Goal: Task Accomplishment & Management: Complete application form

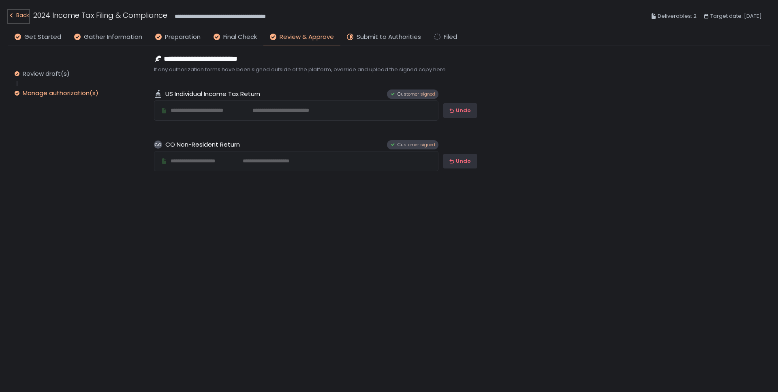
click at [23, 14] on div "Back" at bounding box center [18, 16] width 21 height 10
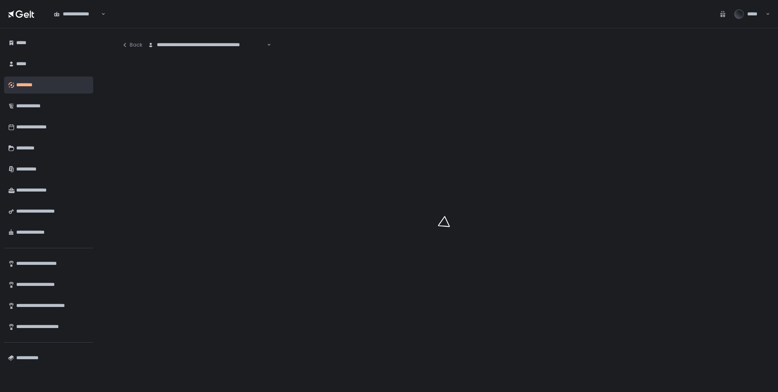
click at [171, 46] on div "**********" at bounding box center [207, 45] width 120 height 8
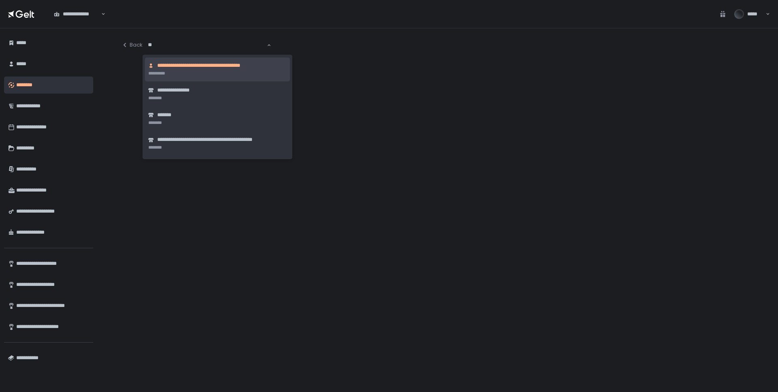
type input "***"
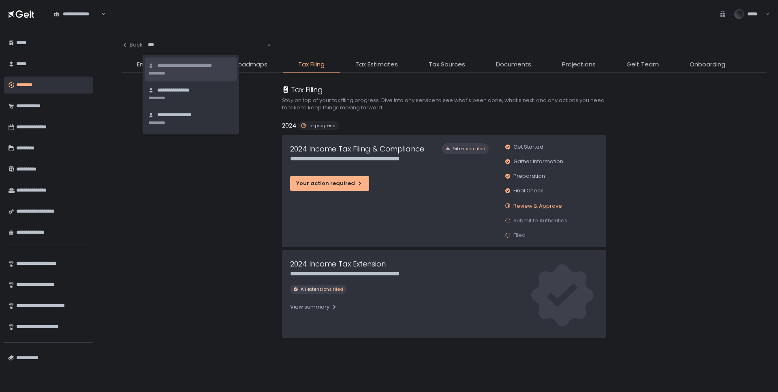
click at [200, 58] on li "**********" at bounding box center [191, 70] width 92 height 24
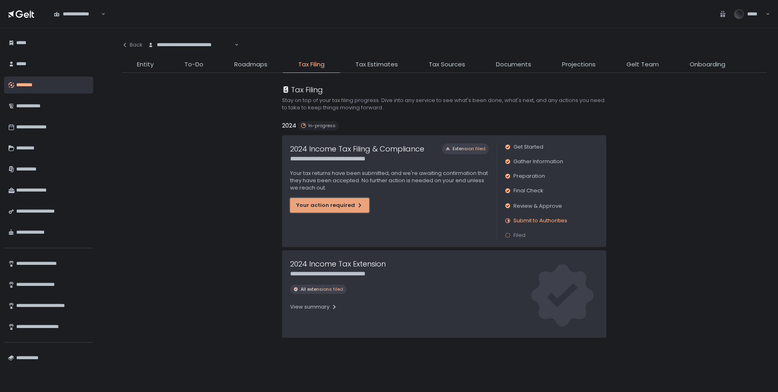
click at [313, 205] on div "Your action required" at bounding box center [329, 205] width 67 height 7
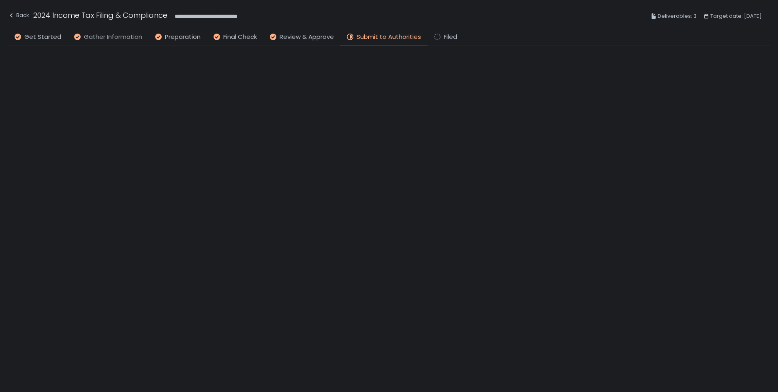
click at [125, 38] on span "Gather Information" at bounding box center [113, 36] width 58 height 9
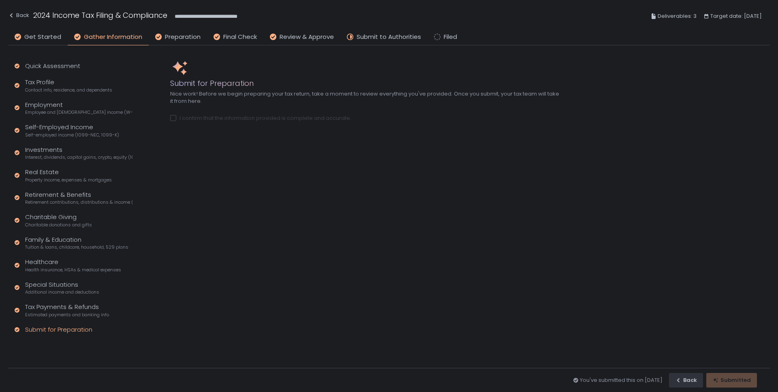
click at [44, 321] on div "Quick Assessment Tax Profile Contact info, residence, and dependents Employment…" at bounding box center [72, 201] width 128 height 313
click at [50, 308] on div "Tax Payments & Refunds Estimated payments and banking info" at bounding box center [67, 310] width 84 height 15
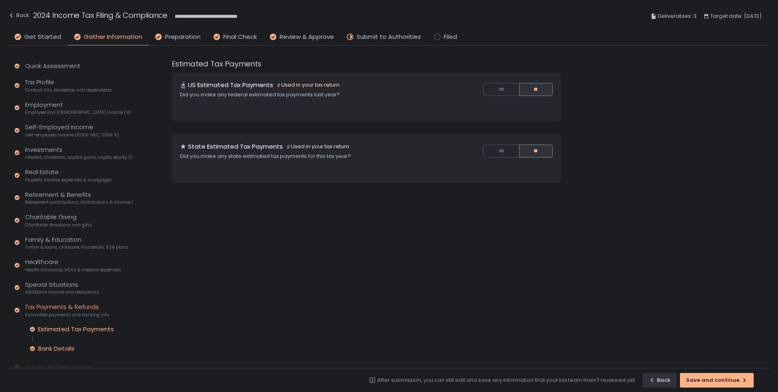
click at [44, 347] on div "Bank Details" at bounding box center [56, 349] width 36 height 8
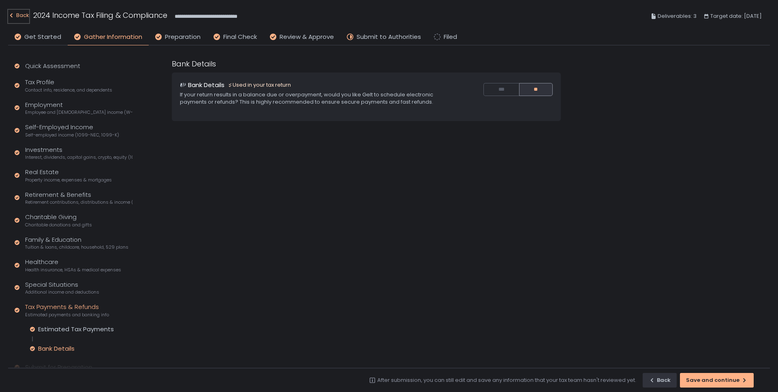
click at [20, 15] on div "Back" at bounding box center [18, 16] width 21 height 10
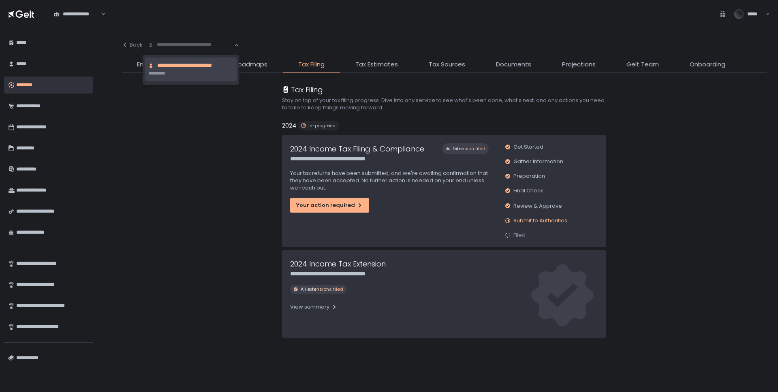
click at [174, 42] on div "**********" at bounding box center [191, 45] width 88 height 8
type input "****"
click at [192, 73] on li "**********" at bounding box center [199, 70] width 108 height 24
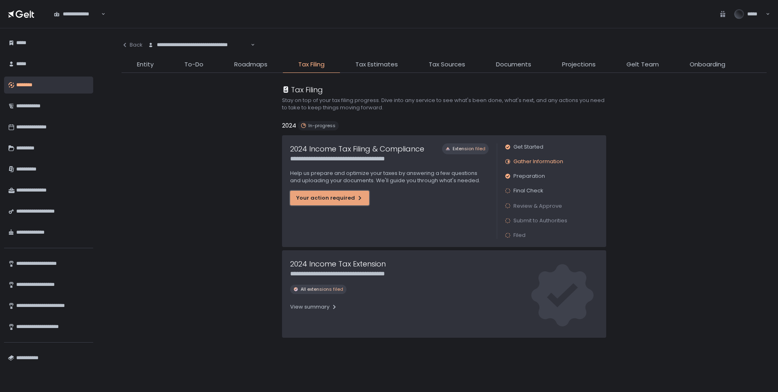
click at [336, 203] on button "Your action required" at bounding box center [329, 198] width 79 height 15
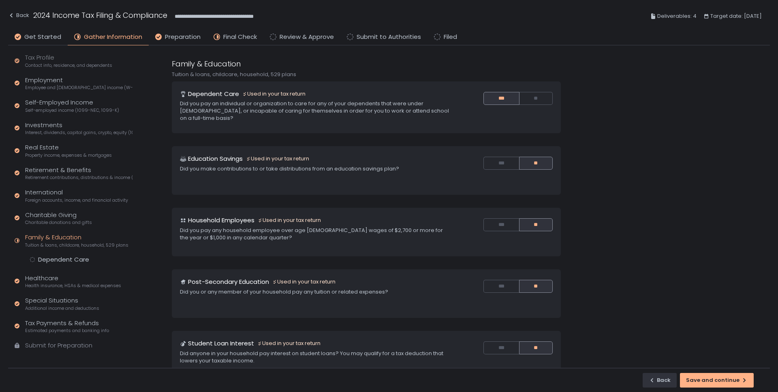
scroll to position [30, 0]
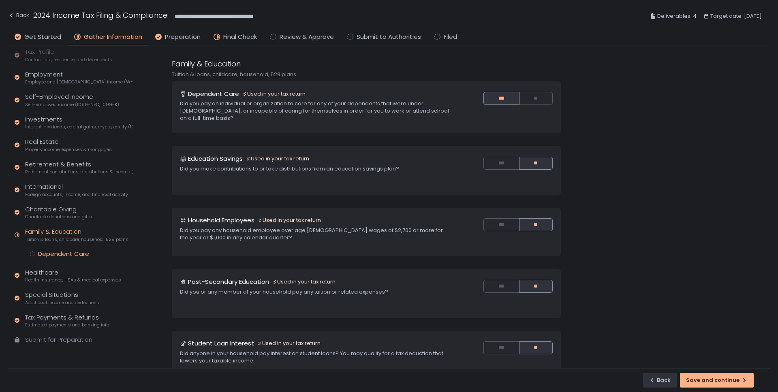
click at [71, 252] on div "Dependent Care" at bounding box center [63, 254] width 51 height 8
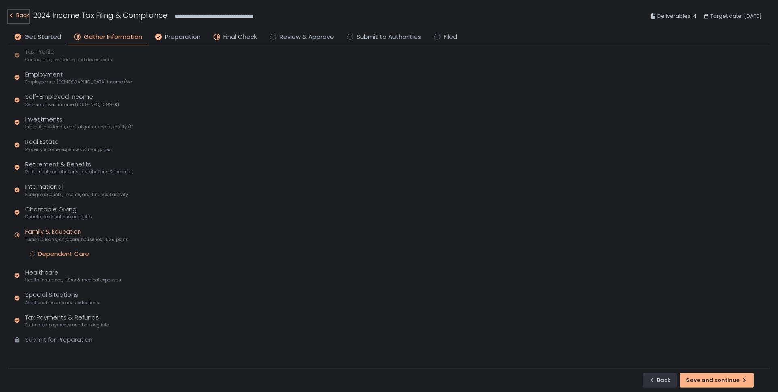
click at [24, 15] on div "Back" at bounding box center [18, 16] width 21 height 10
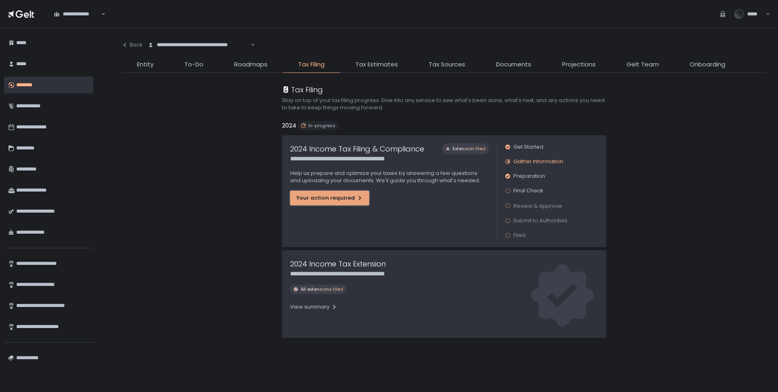
click at [296, 205] on button "Your action required" at bounding box center [329, 198] width 79 height 15
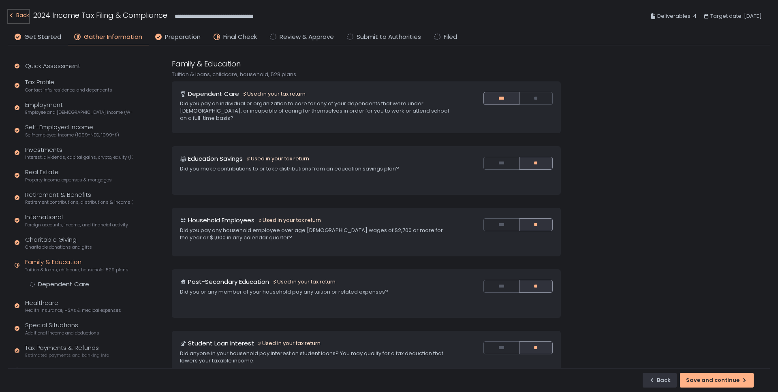
click at [27, 16] on div "Back" at bounding box center [18, 16] width 21 height 10
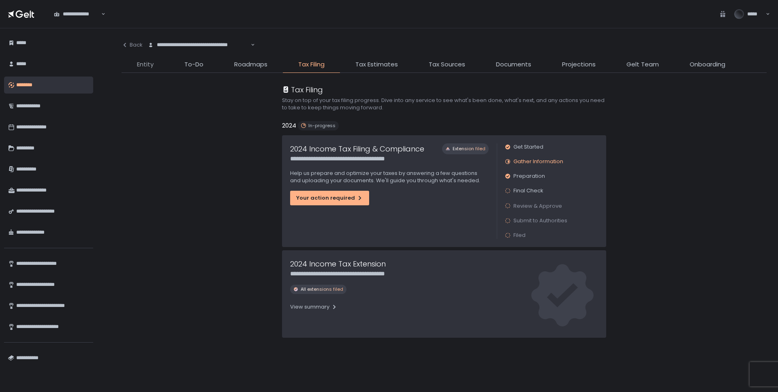
click at [139, 64] on span "Entity" at bounding box center [145, 64] width 17 height 9
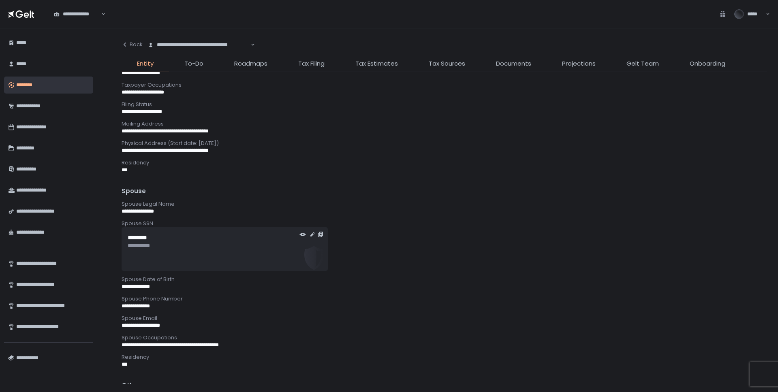
scroll to position [529, 0]
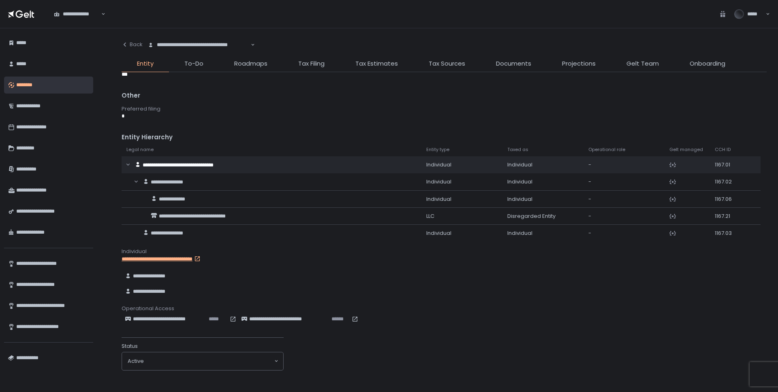
click at [203, 259] on link "**********" at bounding box center [173, 259] width 103 height 7
click at [313, 57] on div "**********" at bounding box center [444, 210] width 645 height 348
click at [309, 63] on span "Tax Filing" at bounding box center [311, 63] width 26 height 9
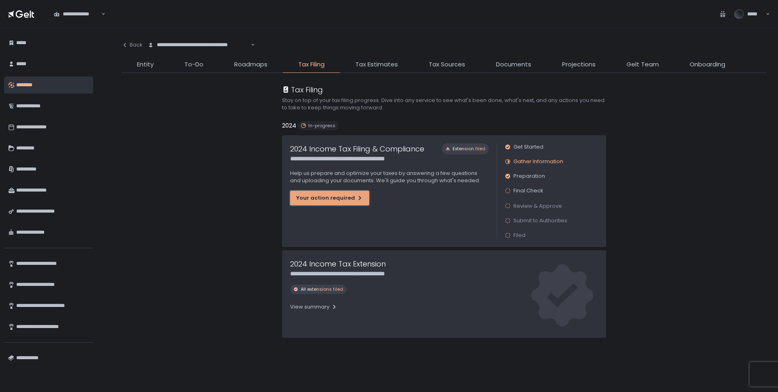
click at [341, 195] on div "Your action required" at bounding box center [329, 198] width 67 height 7
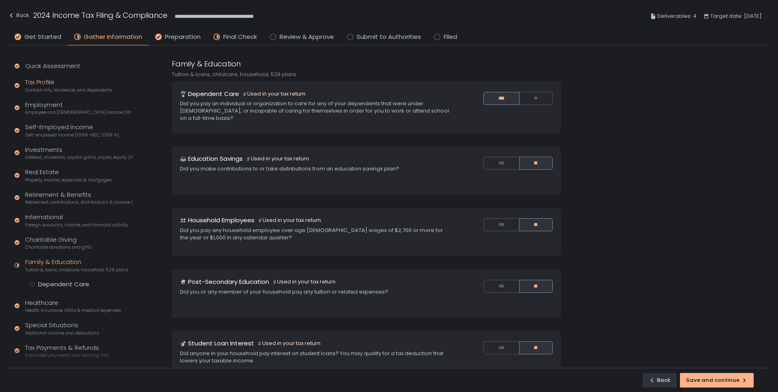
click at [38, 92] on span "Contact info, residence, and dependents" at bounding box center [68, 90] width 87 height 6
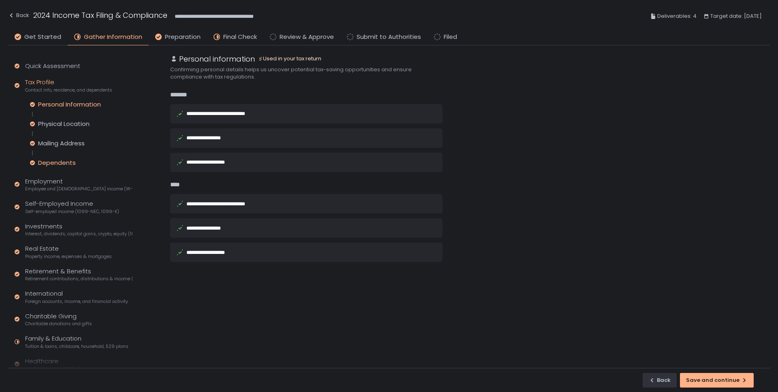
click at [58, 165] on div "Dependents" at bounding box center [57, 163] width 38 height 8
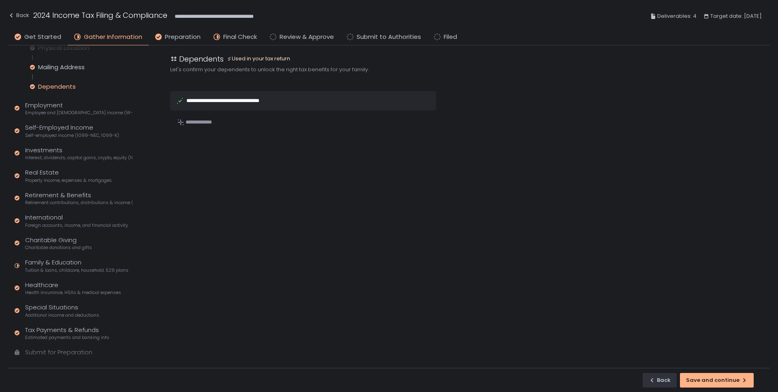
scroll to position [89, 0]
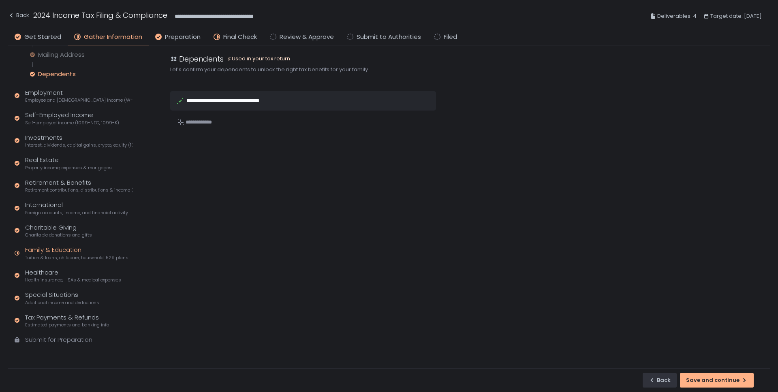
click at [63, 252] on div "Family & Education Tuition & loans, childcare, household, 529 plans" at bounding box center [76, 253] width 103 height 15
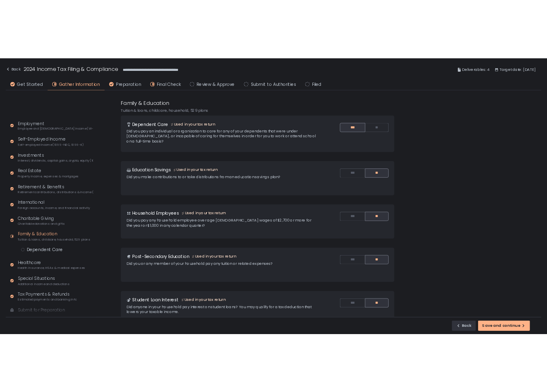
scroll to position [12, 0]
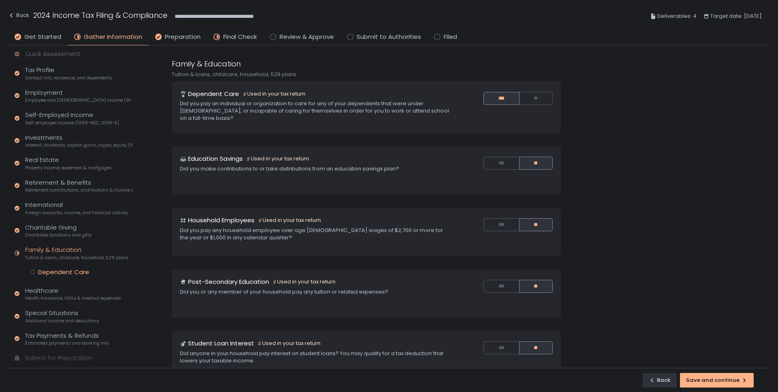
click at [68, 272] on div "Dependent Care" at bounding box center [63, 272] width 51 height 8
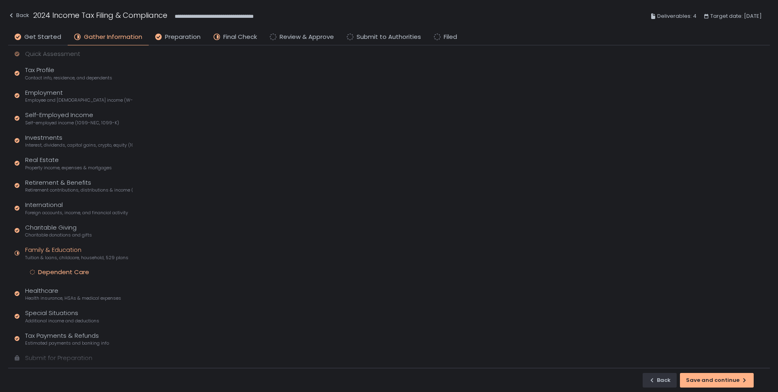
click at [67, 269] on div "Dependent Care" at bounding box center [63, 272] width 51 height 8
click at [51, 253] on div "Family & Education Tuition & loans, childcare, household, 529 plans" at bounding box center [76, 253] width 103 height 15
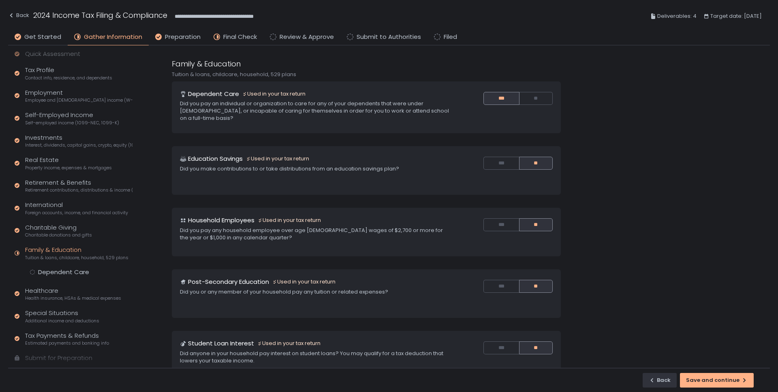
click at [49, 251] on div "Family & Education Tuition & loans, childcare, household, 529 plans" at bounding box center [76, 253] width 103 height 15
click at [64, 273] on div "Dependent Care" at bounding box center [63, 272] width 51 height 8
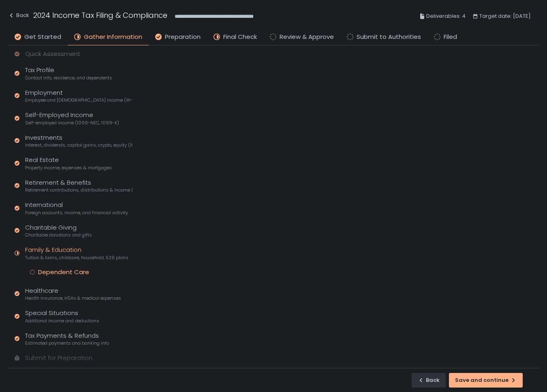
click at [38, 251] on div "Family & Education Tuition & loans, childcare, household, 529 plans" at bounding box center [76, 253] width 103 height 15
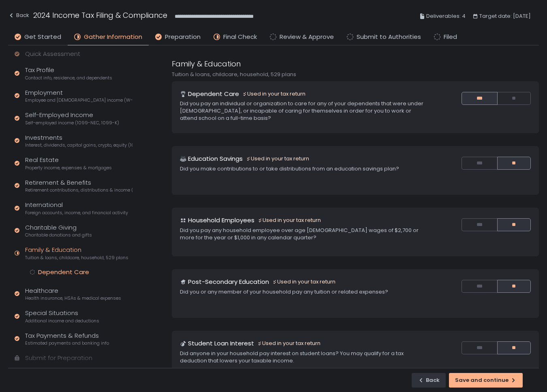
click at [50, 272] on div "Dependent Care" at bounding box center [63, 272] width 51 height 8
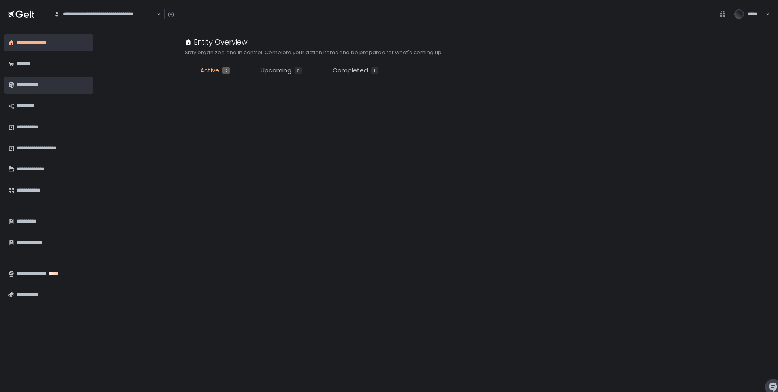
click at [26, 87] on div "**********" at bounding box center [52, 85] width 73 height 14
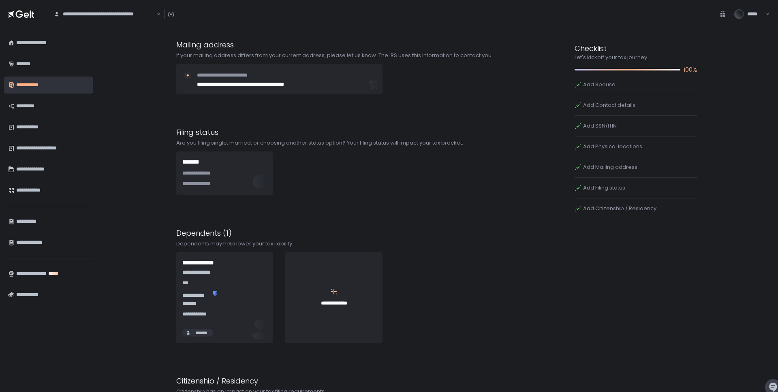
scroll to position [824, 0]
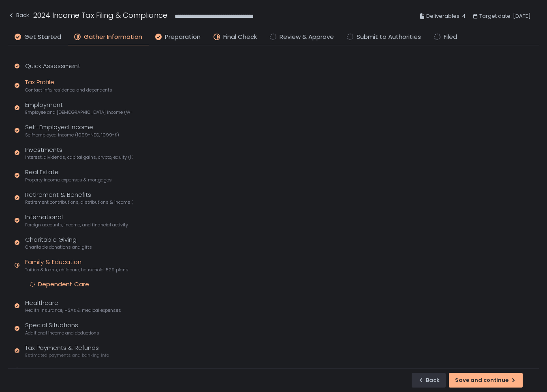
click at [54, 81] on div "Tax Profile Contact info, residence, and dependents" at bounding box center [68, 85] width 87 height 15
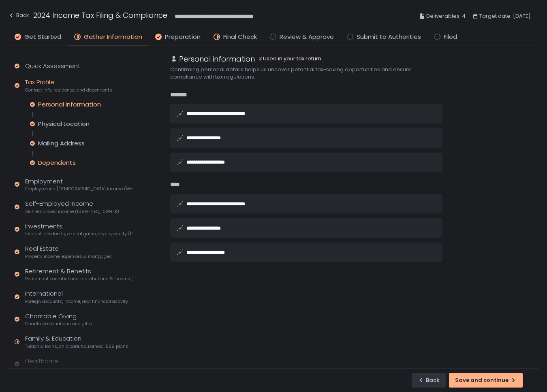
click at [61, 162] on div "Dependents" at bounding box center [57, 163] width 38 height 8
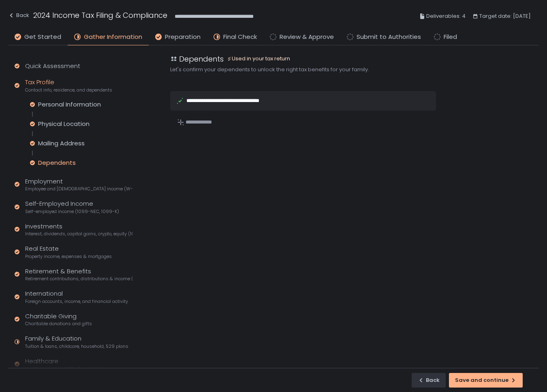
click at [212, 103] on div "**********" at bounding box center [232, 100] width 93 height 5
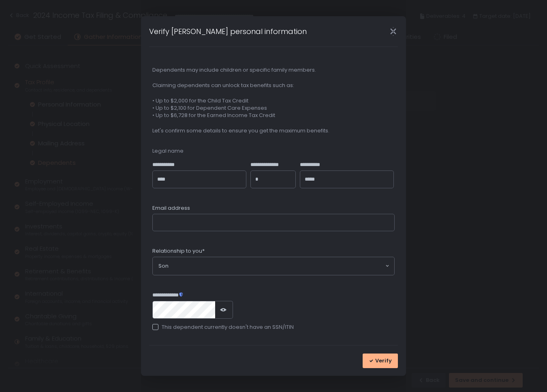
click at [396, 30] on icon "Close" at bounding box center [393, 31] width 9 height 9
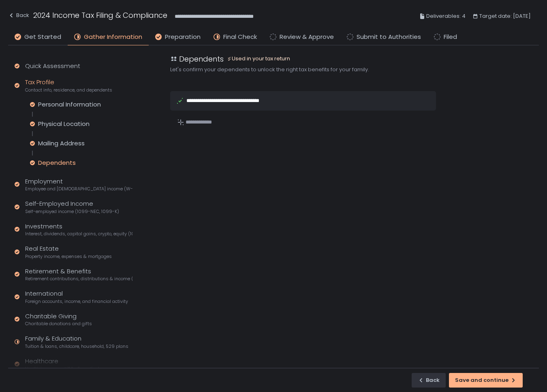
click at [238, 100] on div "**********" at bounding box center [232, 100] width 93 height 5
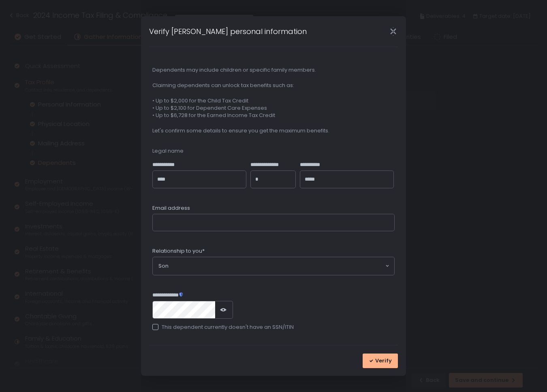
drag, startPoint x: 394, startPoint y: 33, endPoint x: 235, endPoint y: 13, distance: 160.2
click at [394, 33] on icon "Close" at bounding box center [393, 31] width 9 height 9
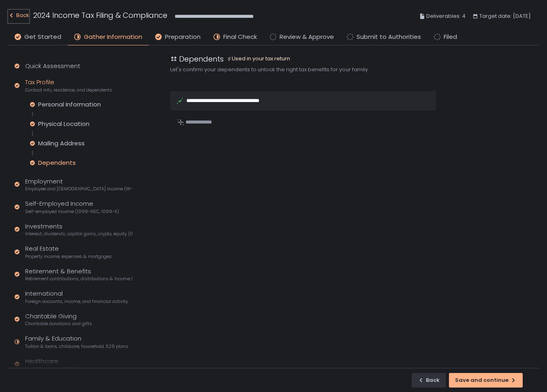
click at [23, 14] on div "Back" at bounding box center [18, 16] width 21 height 10
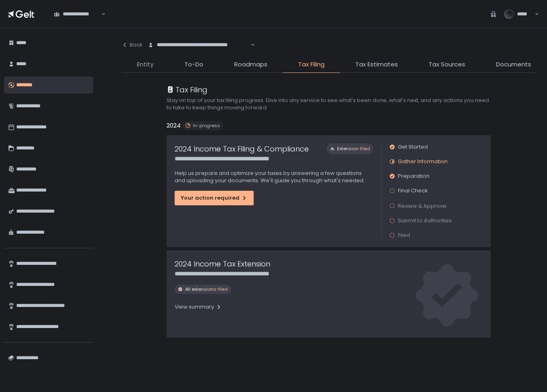
click at [149, 63] on span "Entity" at bounding box center [145, 64] width 17 height 9
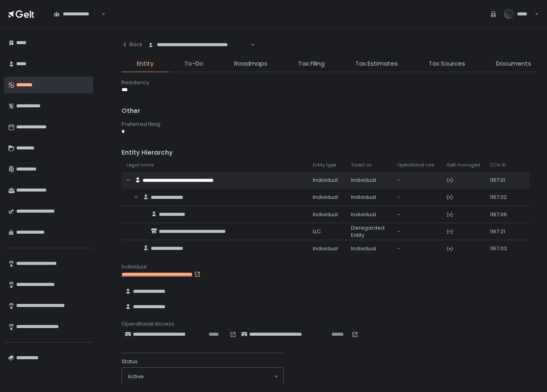
scroll to position [529, 0]
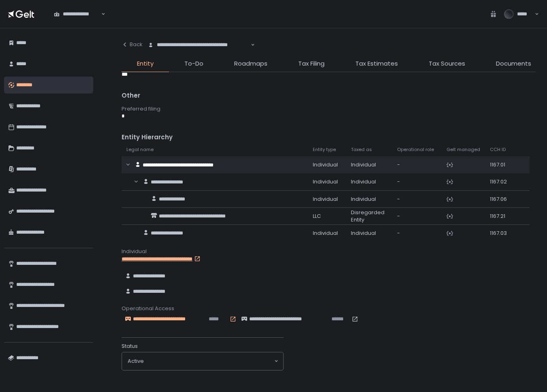
click at [158, 319] on span "**********" at bounding box center [170, 319] width 74 height 7
click at [311, 60] on span "Tax Filing" at bounding box center [311, 63] width 26 height 9
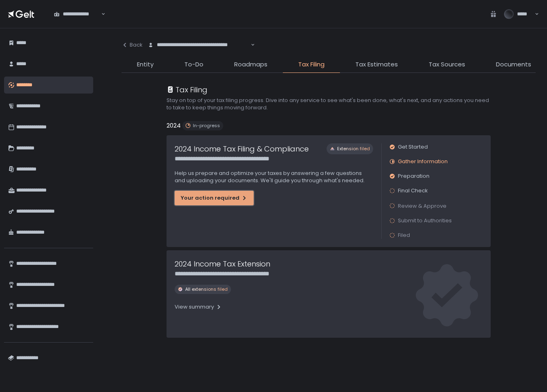
click at [221, 197] on div "Your action required" at bounding box center [214, 198] width 67 height 7
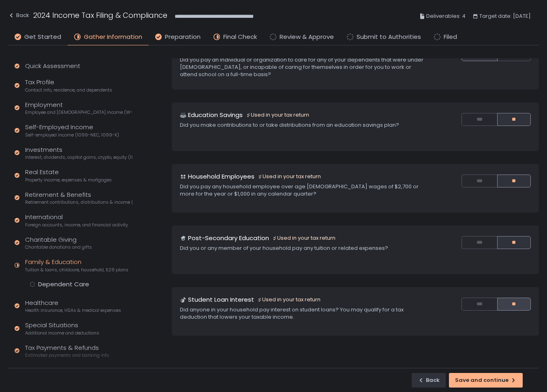
scroll to position [93, 0]
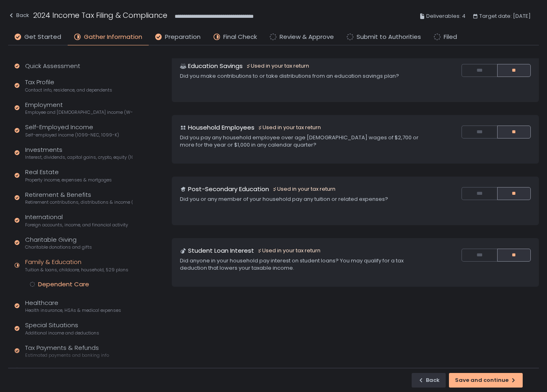
click at [62, 283] on div "Dependent Care" at bounding box center [63, 285] width 51 height 8
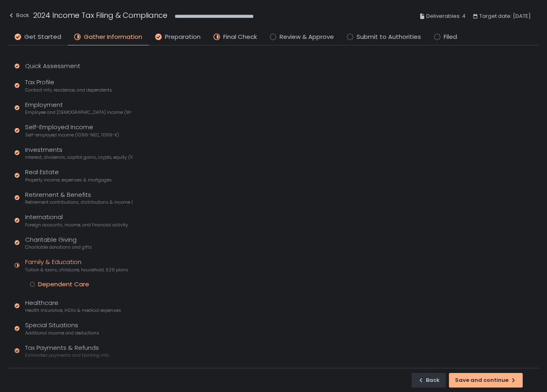
click at [52, 263] on div "Family & Education Tuition & loans, childcare, household, 529 plans" at bounding box center [76, 265] width 103 height 15
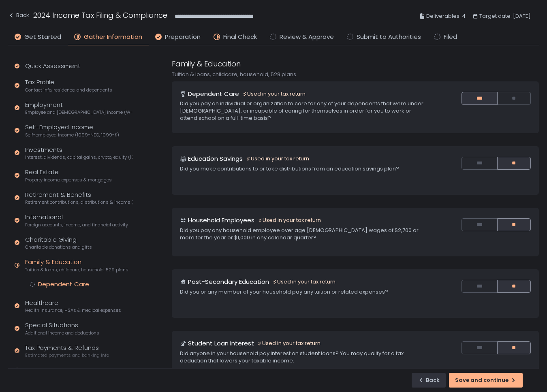
click at [54, 284] on div "Dependent Care" at bounding box center [63, 285] width 51 height 8
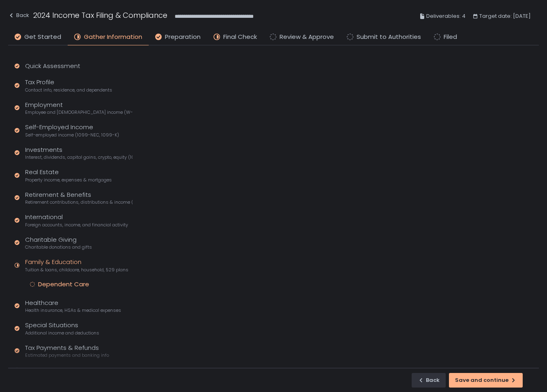
click at [42, 261] on div "Family & Education Tuition & loans, childcare, household, 529 plans" at bounding box center [76, 265] width 103 height 15
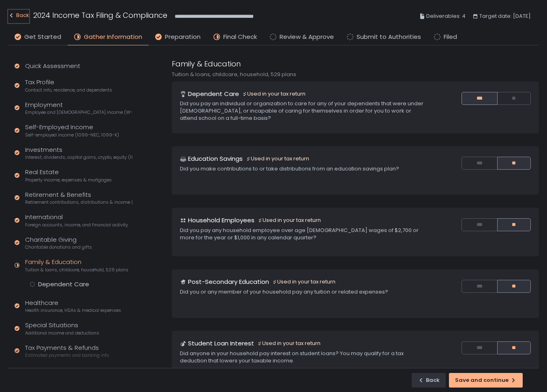
click at [26, 18] on div "Back" at bounding box center [18, 16] width 21 height 10
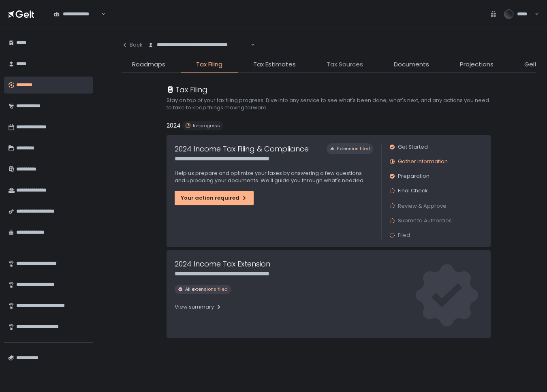
scroll to position [0, 204]
click at [443, 66] on span "Gelt Team" at bounding box center [439, 64] width 32 height 9
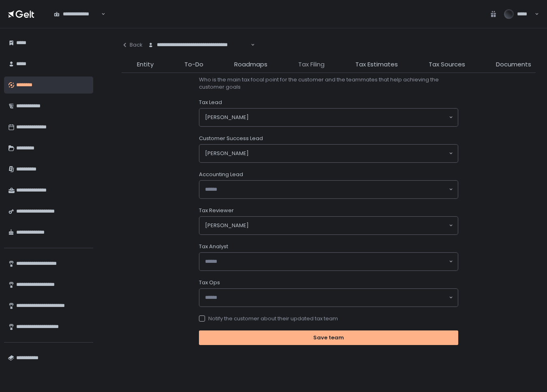
click at [318, 65] on span "Tax Filing" at bounding box center [311, 64] width 26 height 9
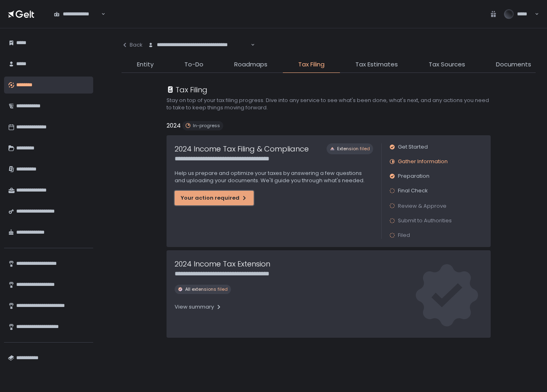
click at [196, 201] on div "Your action required" at bounding box center [214, 198] width 67 height 7
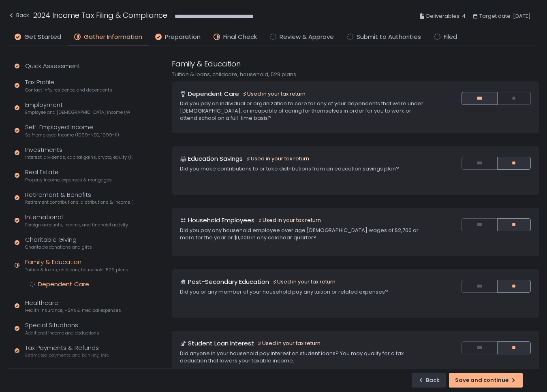
click at [50, 284] on div "Dependent Care" at bounding box center [63, 285] width 51 height 8
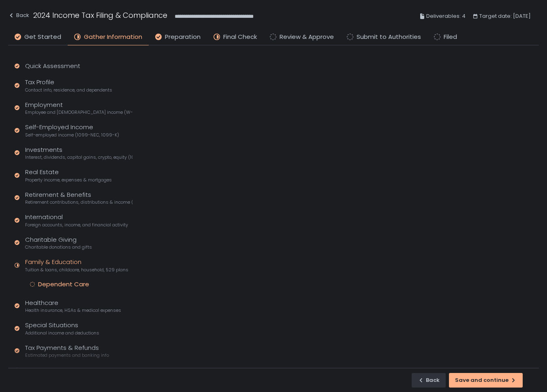
click at [49, 263] on div "Family & Education Tuition & loans, childcare, household, 529 plans" at bounding box center [76, 265] width 103 height 15
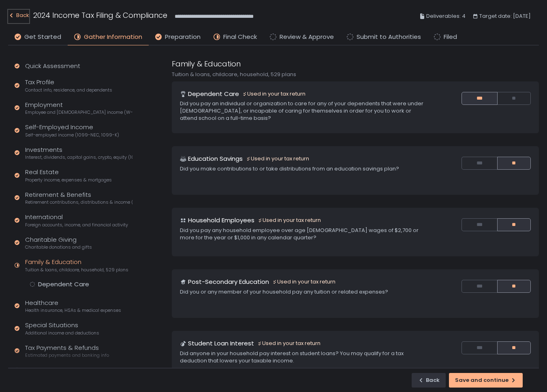
click at [19, 16] on div "Back" at bounding box center [18, 16] width 21 height 10
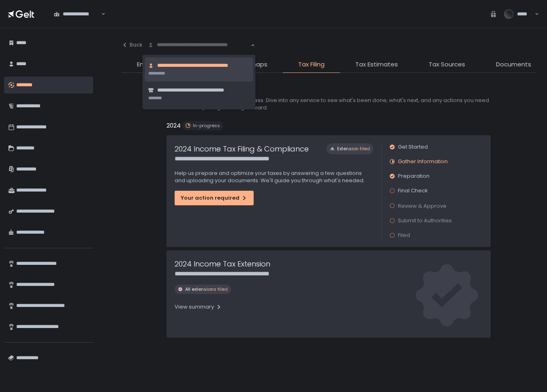
click at [185, 45] on div "**********" at bounding box center [199, 45] width 104 height 8
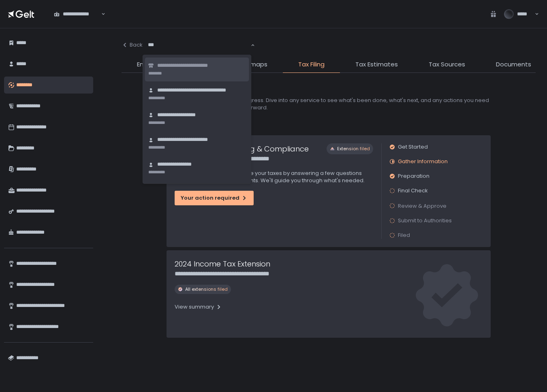
type input "****"
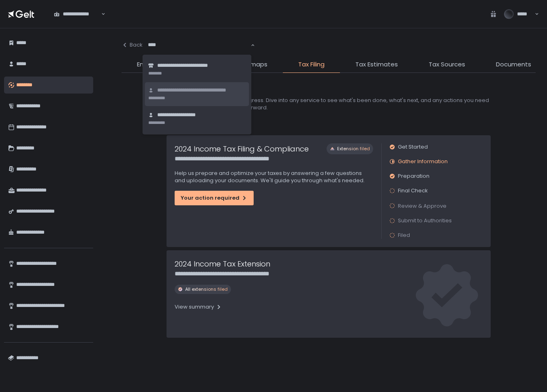
click at [193, 90] on span "**********" at bounding box center [201, 91] width 89 height 8
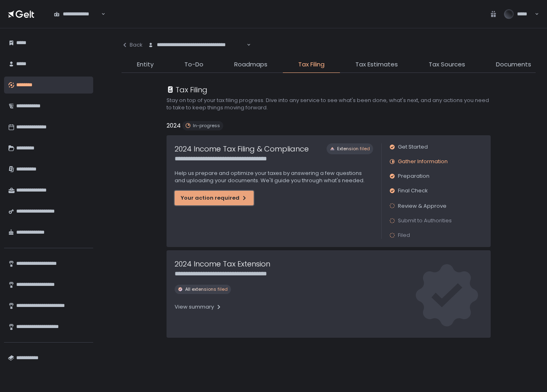
click at [199, 201] on div "Your action required" at bounding box center [214, 198] width 67 height 7
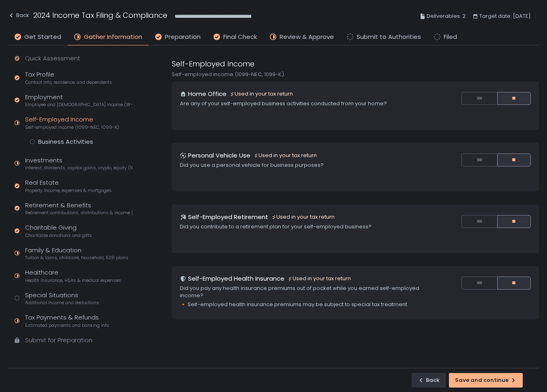
scroll to position [8, 0]
click at [52, 139] on div "Business Activities" at bounding box center [65, 141] width 55 height 8
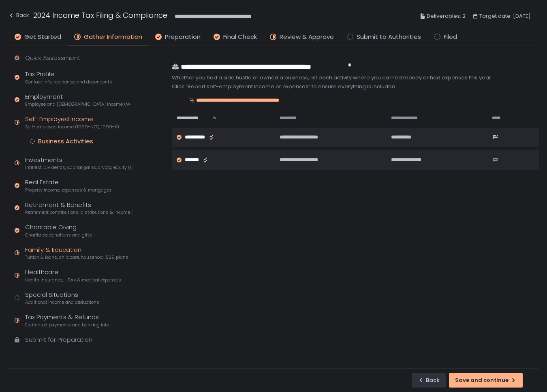
click at [41, 255] on span "Tuition & loans, childcare, household, 529 plans" at bounding box center [76, 258] width 103 height 6
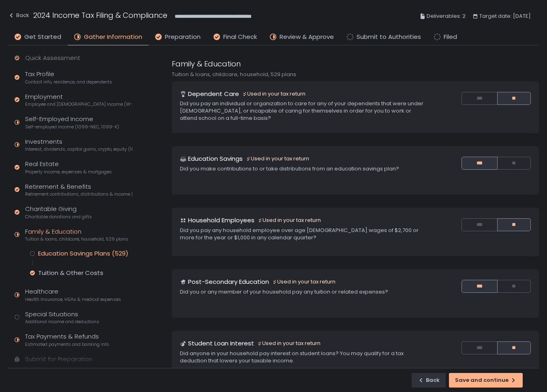
click at [55, 257] on div "Education Savings Plans (529)" at bounding box center [83, 254] width 90 height 8
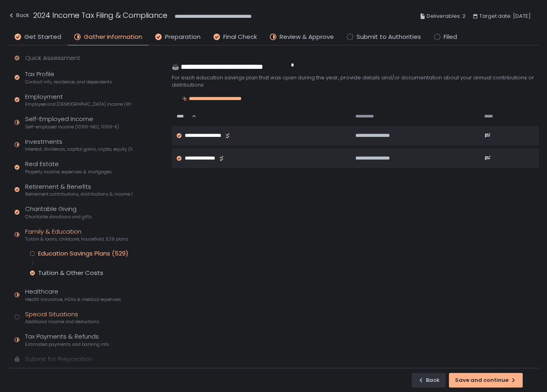
click at [40, 317] on div "Special Situations Additional income and deductions" at bounding box center [62, 317] width 74 height 15
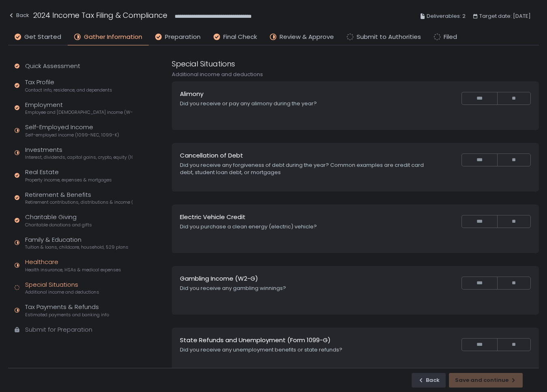
click at [42, 264] on div "Healthcare Health insurance, HSAs & medical expenses" at bounding box center [73, 265] width 96 height 15
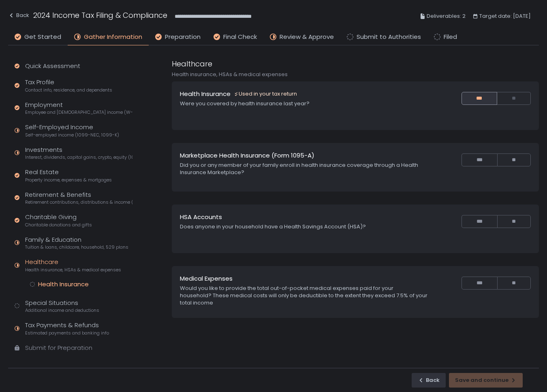
click at [53, 283] on div "Health Insurance" at bounding box center [63, 285] width 51 height 8
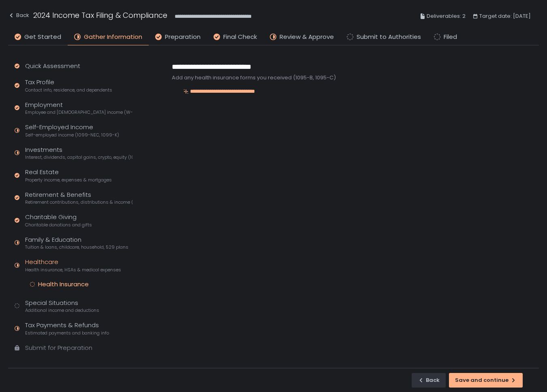
click at [37, 256] on div "Quick Assessment Tax Profile Contact info, residence, and dependents Employment…" at bounding box center [72, 210] width 128 height 331
click at [37, 262] on div "Healthcare Health insurance, HSAs & medical expenses" at bounding box center [73, 265] width 96 height 15
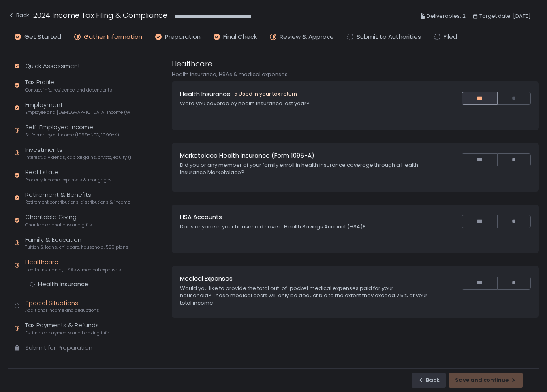
click at [39, 302] on div "Special Situations Additional income and deductions" at bounding box center [62, 306] width 74 height 15
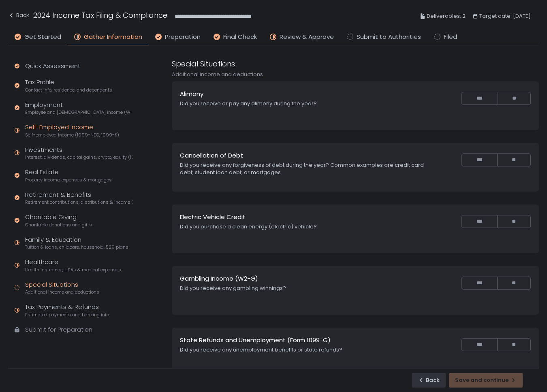
click at [38, 135] on span "Self-employed income (1099-NEC, 1099-K)" at bounding box center [72, 135] width 94 height 6
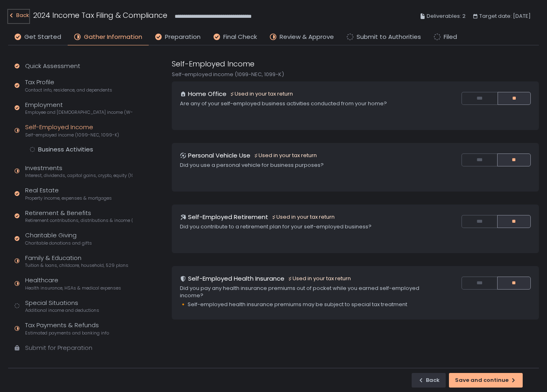
click at [23, 15] on div "Back" at bounding box center [18, 16] width 21 height 10
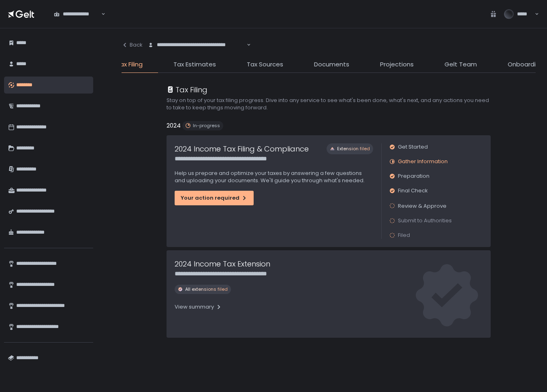
scroll to position [0, 189]
click at [438, 62] on span "Gelt Team" at bounding box center [454, 64] width 32 height 9
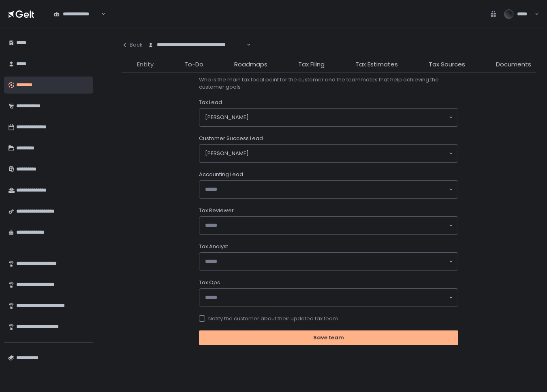
click at [147, 66] on span "Entity" at bounding box center [145, 64] width 17 height 9
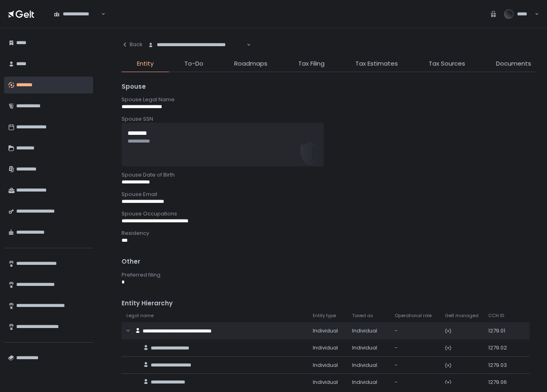
scroll to position [558, 0]
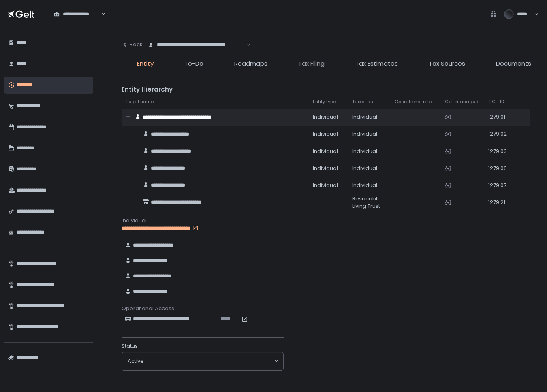
click at [308, 65] on span "Tax Filing" at bounding box center [311, 63] width 26 height 9
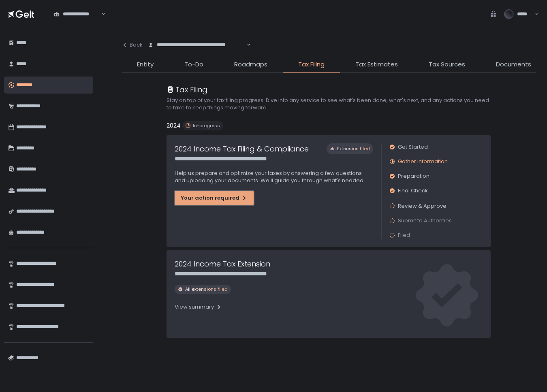
click at [196, 200] on div "Your action required" at bounding box center [214, 198] width 67 height 7
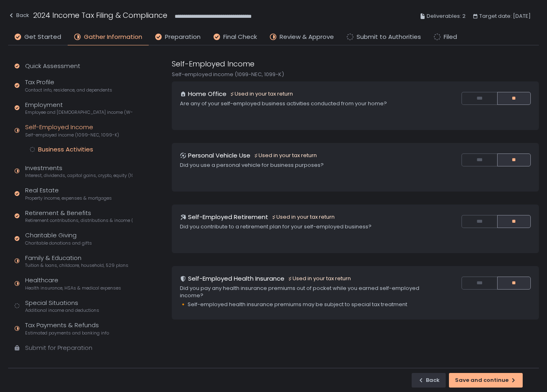
click at [59, 148] on div "Business Activities" at bounding box center [65, 150] width 55 height 8
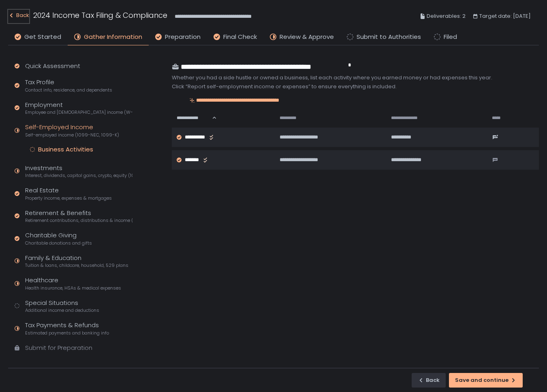
click at [21, 17] on div "Back" at bounding box center [18, 16] width 21 height 10
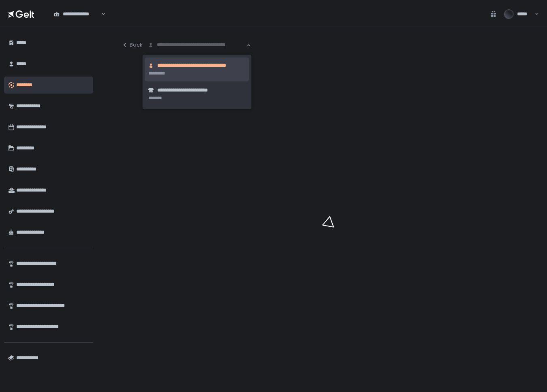
click at [195, 46] on div "**********" at bounding box center [197, 45] width 100 height 8
type input "*****"
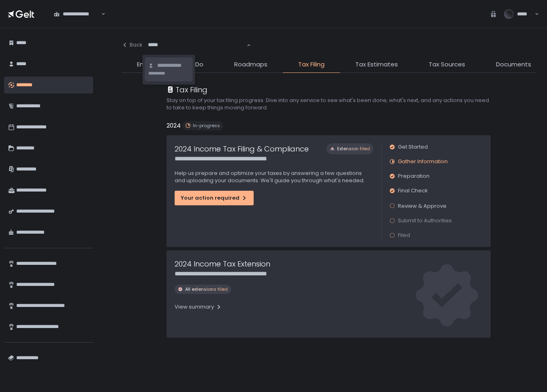
click at [192, 72] on li "**********" at bounding box center [169, 70] width 48 height 24
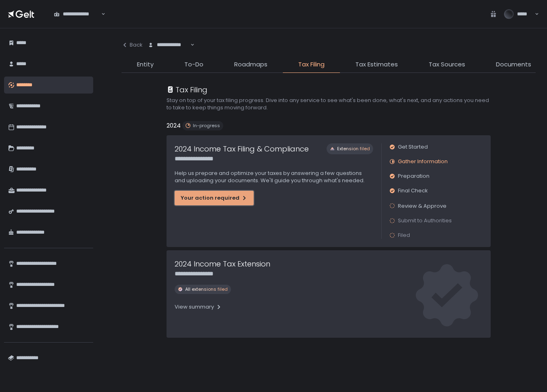
click at [199, 197] on div "Your action required" at bounding box center [214, 198] width 67 height 7
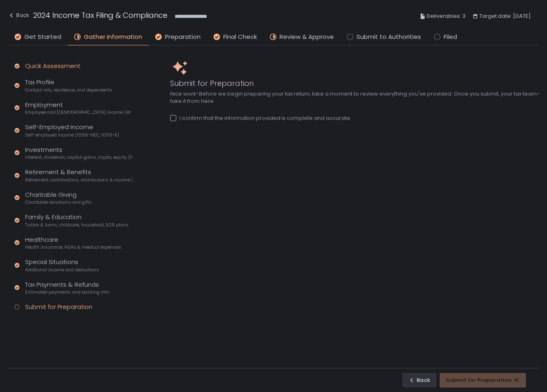
click at [42, 67] on div "Quick Assessment" at bounding box center [52, 66] width 55 height 9
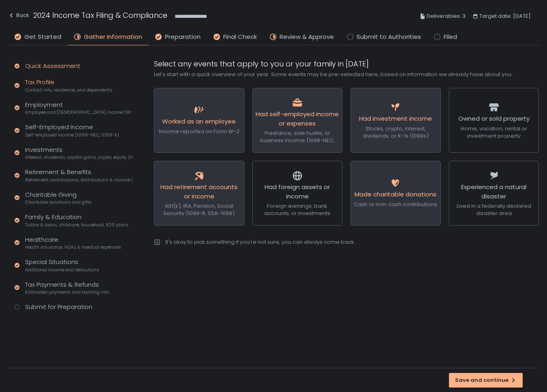
click at [41, 82] on div "Tax Profile Contact info, residence, and dependents" at bounding box center [68, 85] width 87 height 15
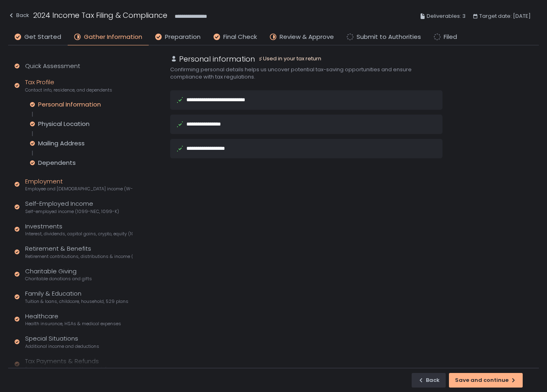
click at [47, 187] on span "Employee and self-employed income (W-2s)" at bounding box center [78, 189] width 107 height 6
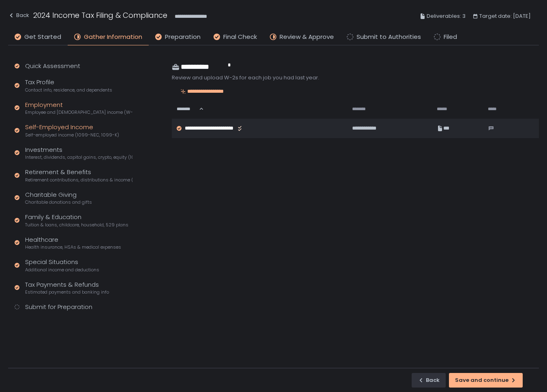
click at [45, 130] on div "Self-Employed Income Self-employed income (1099-NEC, 1099-K)" at bounding box center [72, 130] width 94 height 15
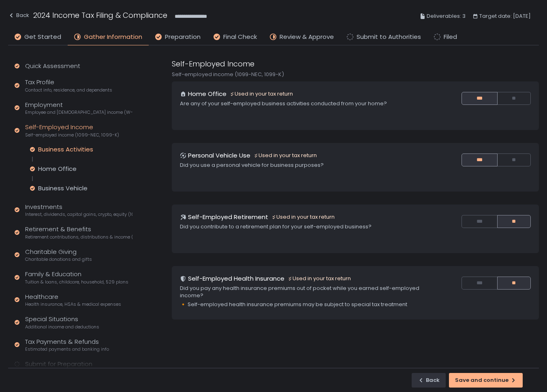
click at [49, 150] on div "Business Activities" at bounding box center [65, 150] width 55 height 8
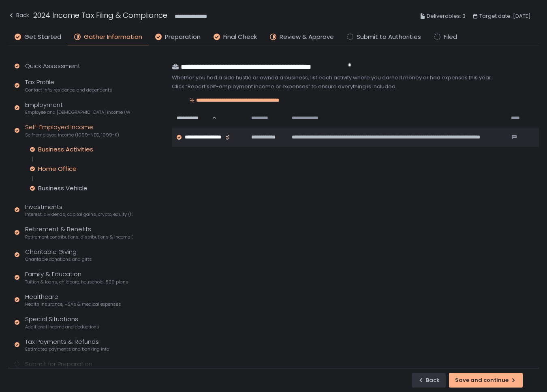
click at [49, 169] on div "Home Office" at bounding box center [57, 169] width 39 height 8
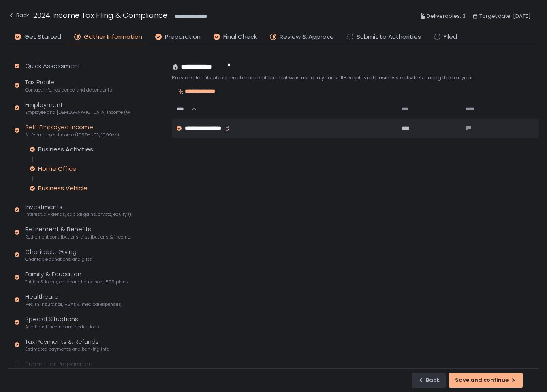
click at [53, 186] on div "Business Vehicle" at bounding box center [62, 188] width 49 height 8
click at [44, 211] on div "Investments Interest, dividends, capital gains, crypto, equity (1099s, K-1s)" at bounding box center [78, 210] width 107 height 15
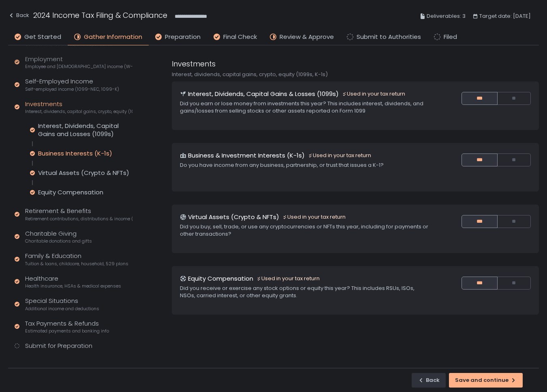
scroll to position [52, 0]
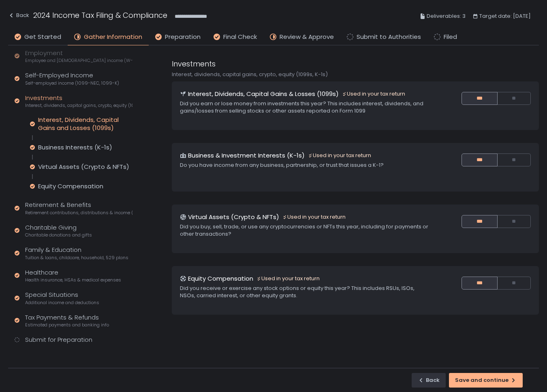
click at [47, 121] on div "Interest, Dividends, Capital Gains and Losses (1099s)" at bounding box center [85, 124] width 94 height 16
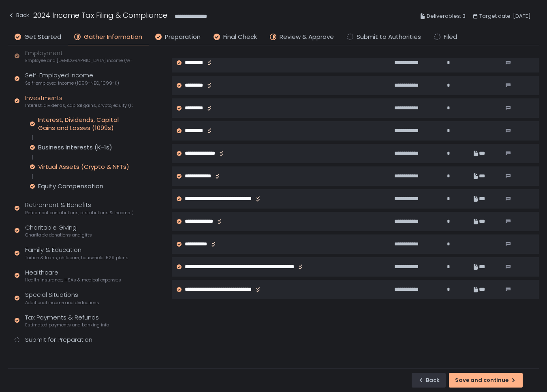
scroll to position [114, 0]
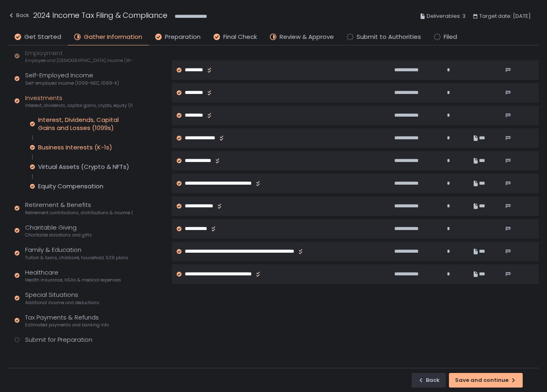
click at [47, 143] on div "Business Interests (K-1s)" at bounding box center [75, 147] width 74 height 8
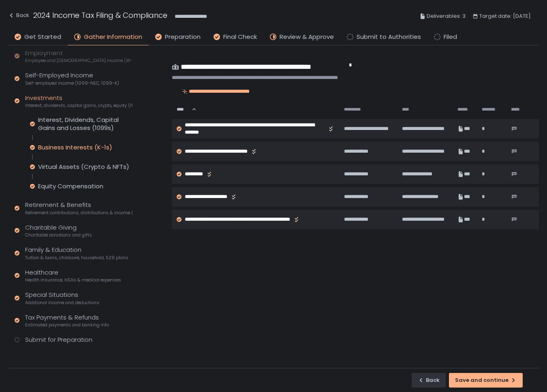
click at [54, 171] on div "Interest, Dividends, Capital Gains and Losses (1099s) Business Interests (K-1s)…" at bounding box center [81, 153] width 103 height 75
click at [62, 166] on div "Virtual Assets (Crypto & NFTs)" at bounding box center [83, 167] width 91 height 8
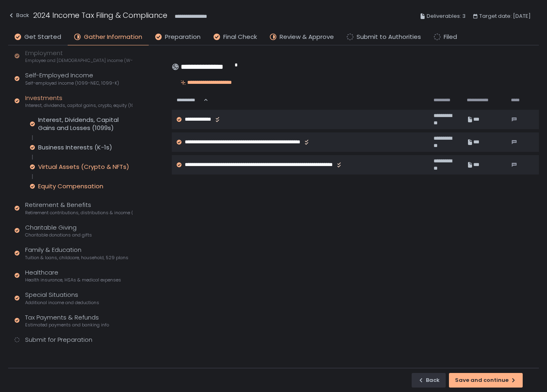
click at [60, 186] on div "Equity Compensation" at bounding box center [70, 186] width 65 height 8
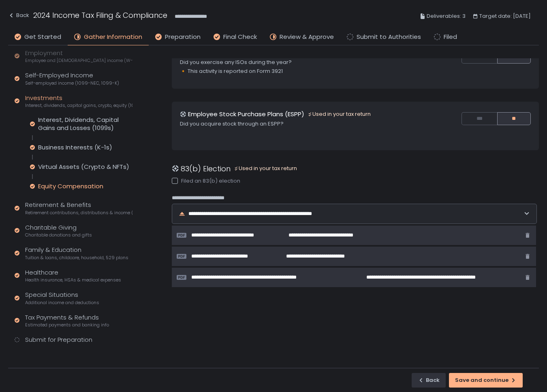
scroll to position [94, 0]
click at [56, 203] on div "Retirement & Benefits Retirement contributions, distributions & income (1099-R,…" at bounding box center [78, 208] width 107 height 15
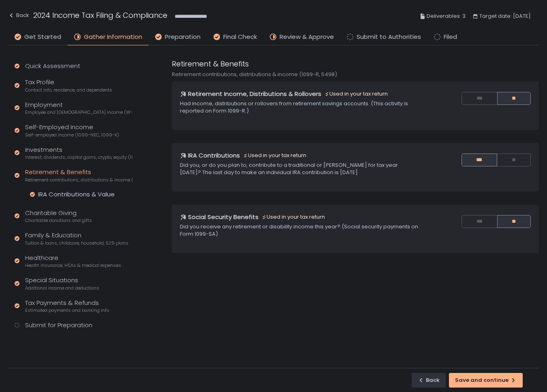
click at [55, 199] on div "Quick Assessment Tax Profile Contact info, residence, and dependents Employment…" at bounding box center [72, 199] width 128 height 308
click at [56, 194] on div "IRA Contributions & Value" at bounding box center [76, 195] width 77 height 8
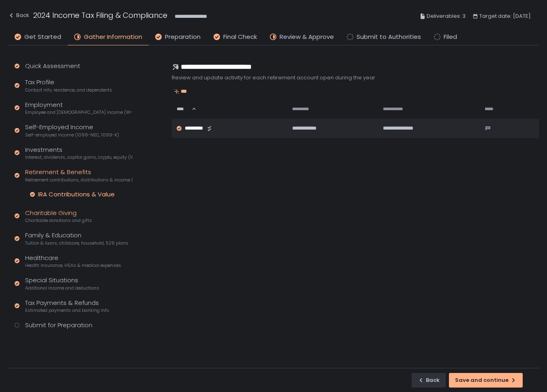
click at [46, 218] on span "Charitable donations and gifts" at bounding box center [58, 221] width 67 height 6
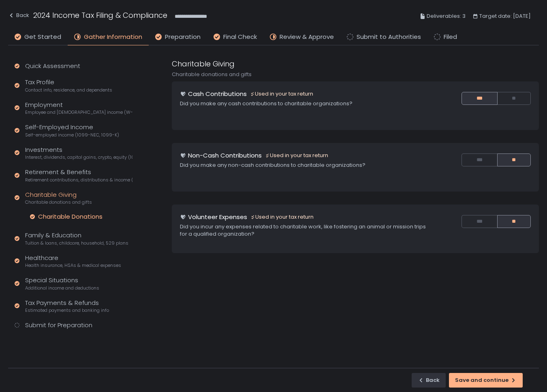
click at [50, 216] on div "Charitable Donations" at bounding box center [70, 217] width 64 height 8
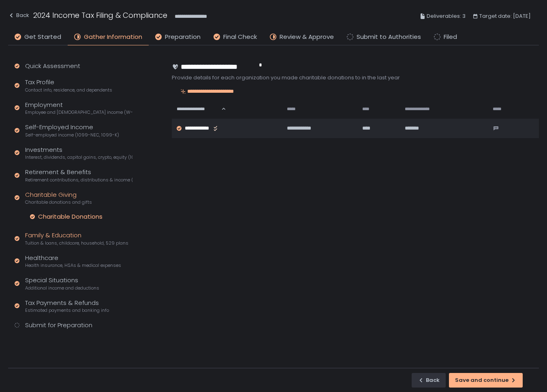
click at [48, 236] on div "Family & Education Tuition & loans, childcare, household, 529 plans" at bounding box center [76, 238] width 103 height 15
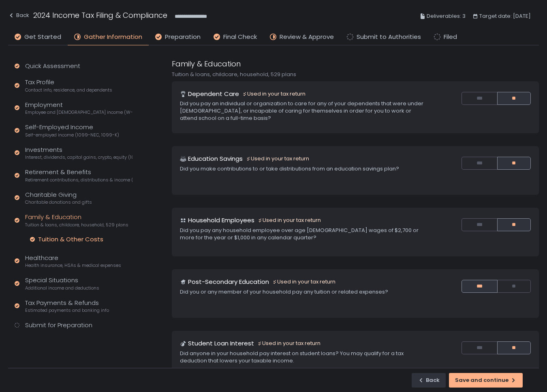
click at [51, 241] on div "Tuition & Other Costs" at bounding box center [70, 240] width 65 height 8
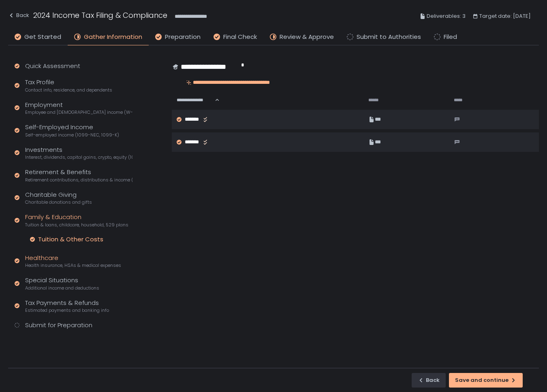
click at [43, 257] on div "Healthcare Health insurance, HSAs & medical expenses" at bounding box center [73, 261] width 96 height 15
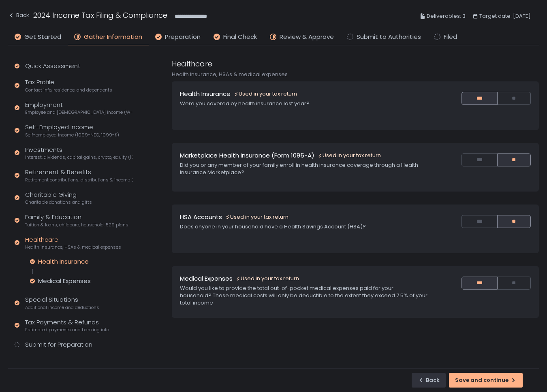
click at [55, 262] on div "Health Insurance" at bounding box center [63, 262] width 51 height 8
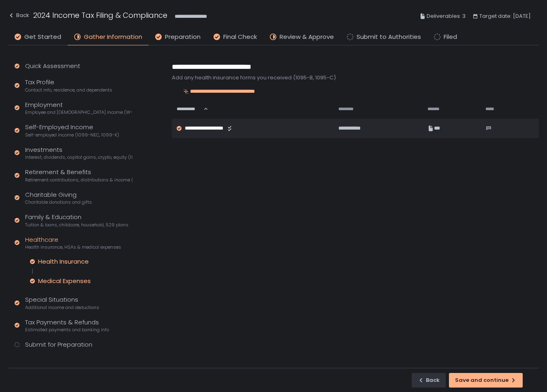
click at [49, 280] on div "Medical Expenses" at bounding box center [64, 281] width 53 height 8
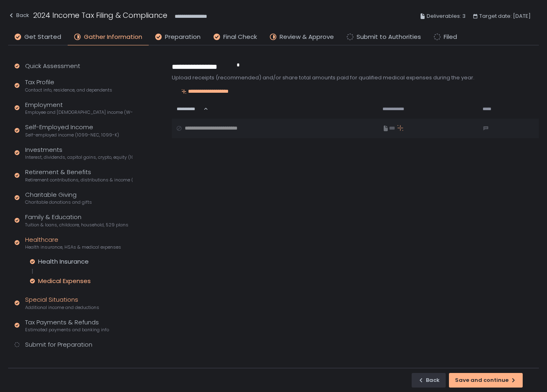
click at [47, 300] on div "Special Situations Additional income and deductions" at bounding box center [62, 303] width 74 height 15
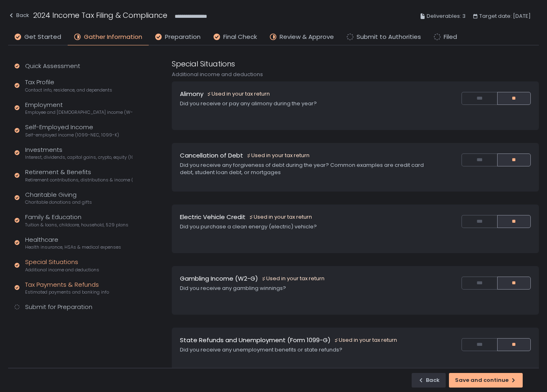
click at [53, 284] on div "Tax Payments & Refunds Estimated payments and banking info" at bounding box center [67, 288] width 84 height 15
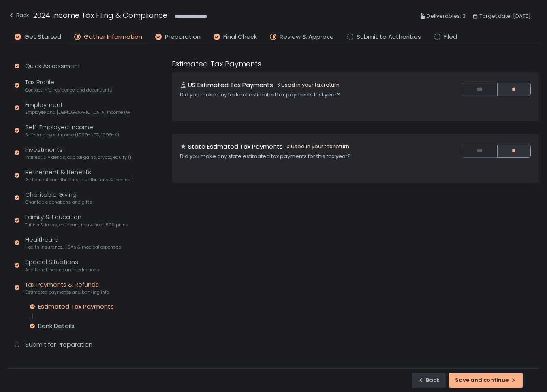
click at [51, 307] on div "Estimated Tax Payments" at bounding box center [76, 307] width 76 height 8
click at [52, 327] on div "Bank Details" at bounding box center [56, 326] width 36 height 8
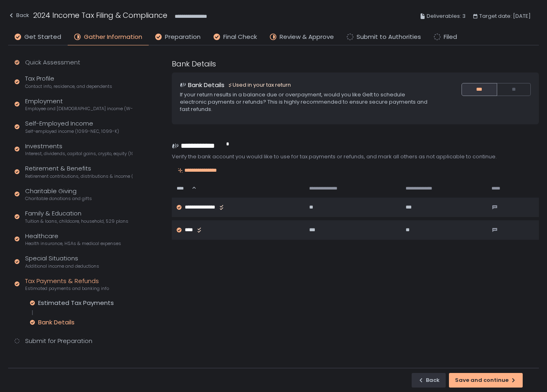
scroll to position [5, 0]
drag, startPoint x: 35, startPoint y: 339, endPoint x: 54, endPoint y: 314, distance: 31.0
click at [35, 339] on div "Submit for Preparation" at bounding box center [58, 340] width 67 height 9
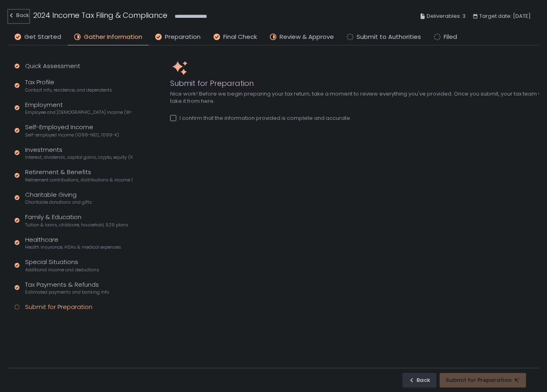
click at [17, 15] on div "Back" at bounding box center [18, 16] width 21 height 10
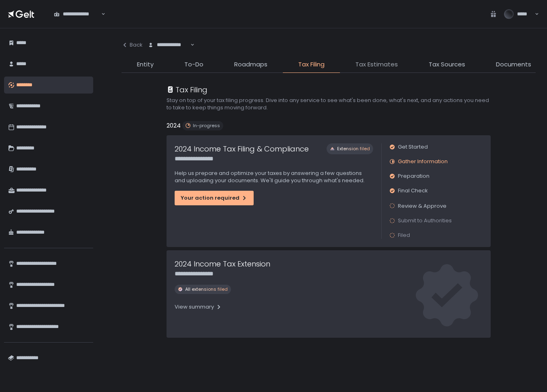
scroll to position [0, 204]
click at [423, 64] on span "Gelt Team" at bounding box center [439, 64] width 32 height 9
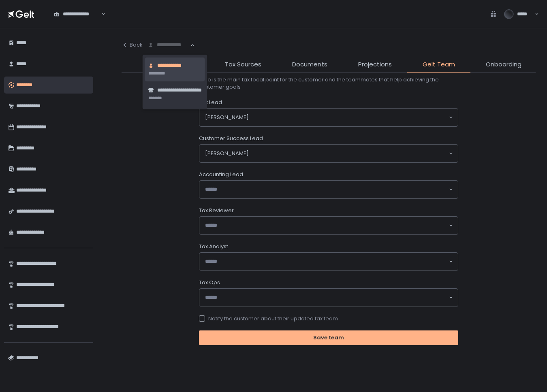
click at [179, 44] on div "**********" at bounding box center [168, 45] width 43 height 8
type input "*****"
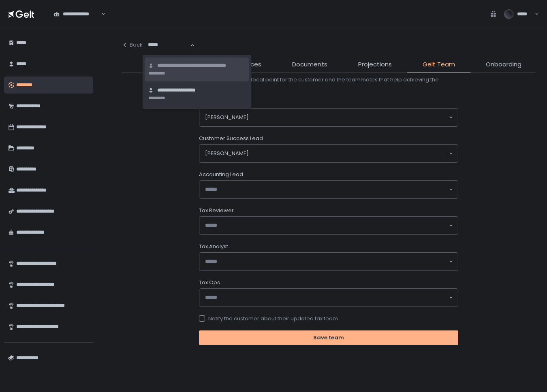
click at [188, 65] on span "**********" at bounding box center [201, 66] width 89 height 8
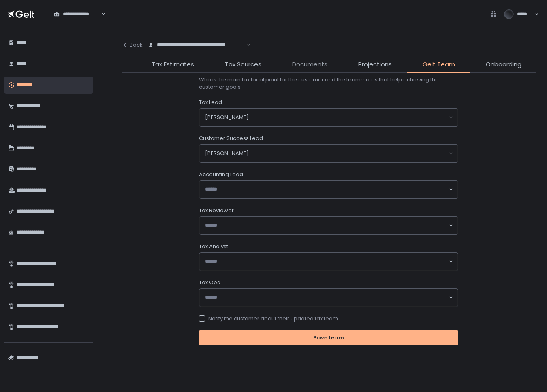
click at [306, 64] on span "Documents" at bounding box center [309, 64] width 35 height 9
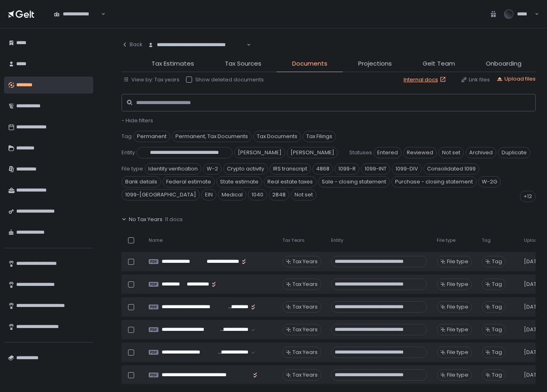
click at [134, 223] on span "No Tax Years" at bounding box center [146, 219] width 34 height 7
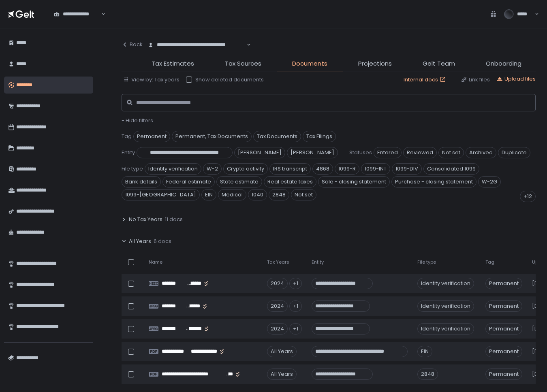
drag, startPoint x: 149, startPoint y: 258, endPoint x: 145, endPoint y: 276, distance: 18.6
click at [149, 245] on span "All Years" at bounding box center [140, 241] width 22 height 7
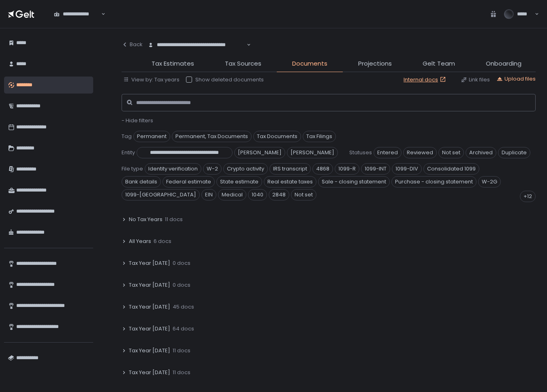
click at [151, 333] on span "Tax Year [DATE]" at bounding box center [149, 328] width 41 height 7
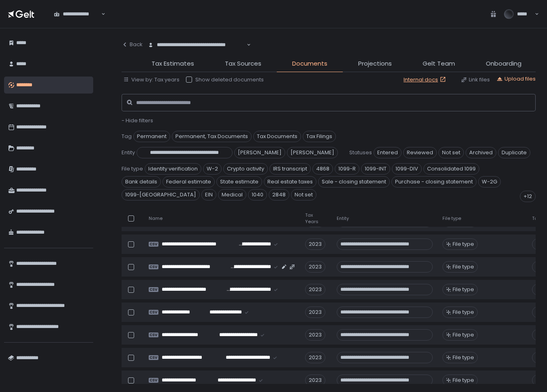
scroll to position [1062, 0]
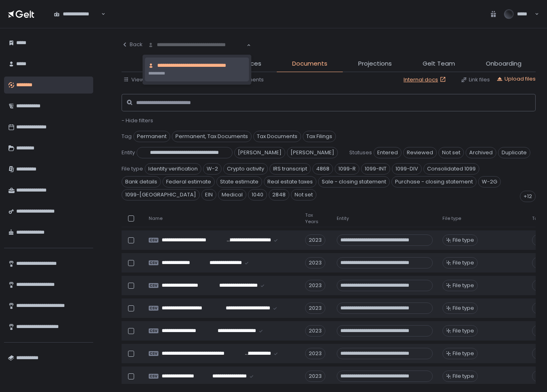
click at [195, 45] on div "**********" at bounding box center [197, 45] width 100 height 8
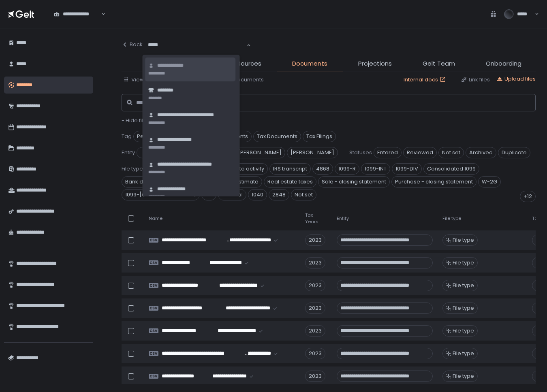
type input "******"
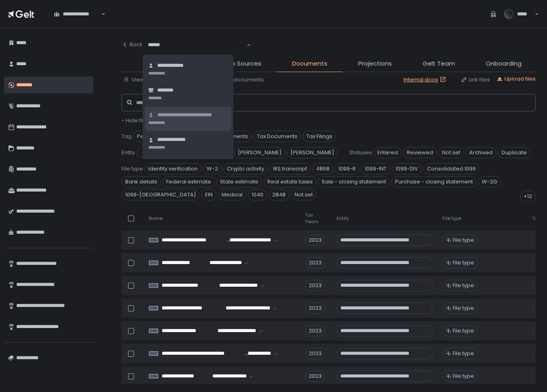
click at [176, 114] on span "**********" at bounding box center [192, 115] width 71 height 8
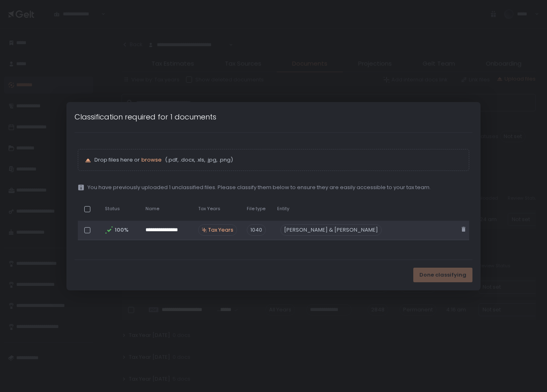
click at [233, 228] on span "Tax Years" at bounding box center [220, 230] width 25 height 7
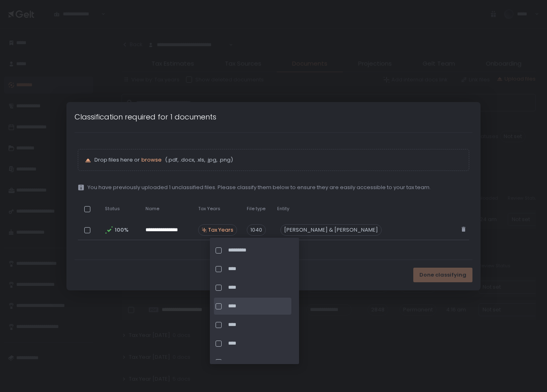
click at [236, 308] on span "****" at bounding box center [259, 306] width 62 height 7
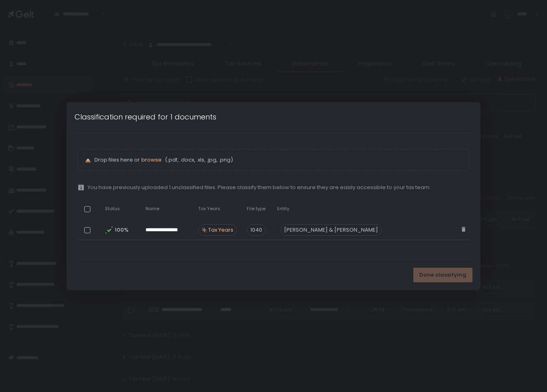
click at [368, 270] on div "Done classifying" at bounding box center [273, 275] width 414 height 30
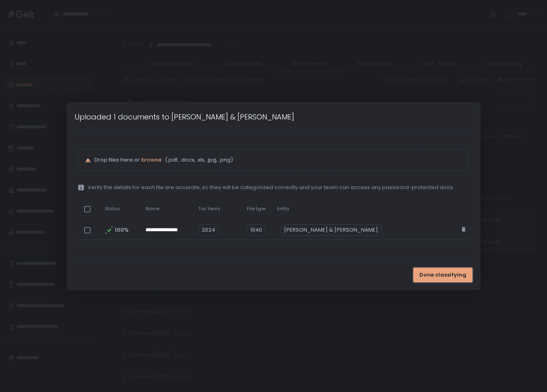
click at [433, 275] on span "Done classifying" at bounding box center [443, 275] width 47 height 7
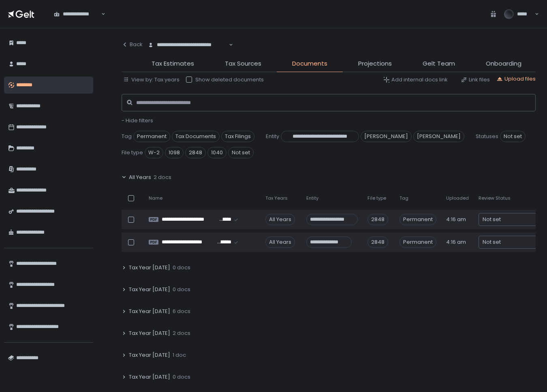
click at [150, 310] on span "Tax Year [DATE]" at bounding box center [149, 311] width 41 height 7
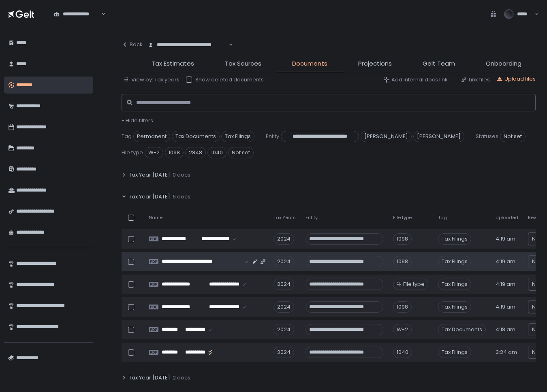
scroll to position [122, 0]
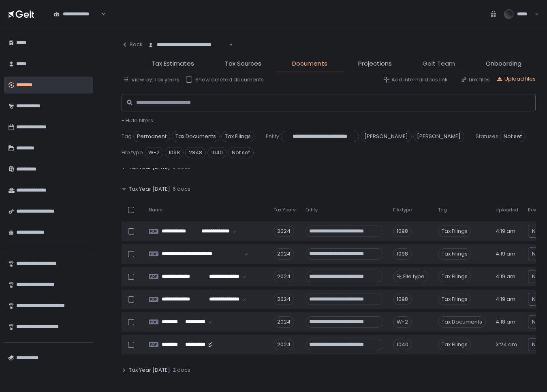
click at [435, 64] on span "Gelt Team" at bounding box center [439, 63] width 32 height 9
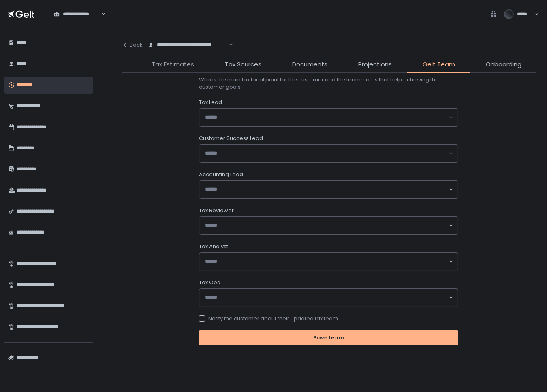
click at [183, 62] on span "Tax Estimates" at bounding box center [173, 64] width 43 height 9
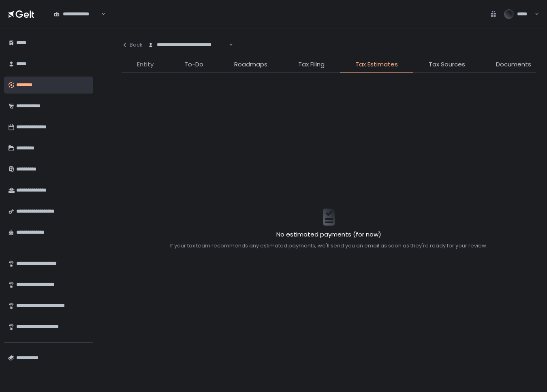
click at [140, 62] on span "Entity" at bounding box center [145, 64] width 17 height 9
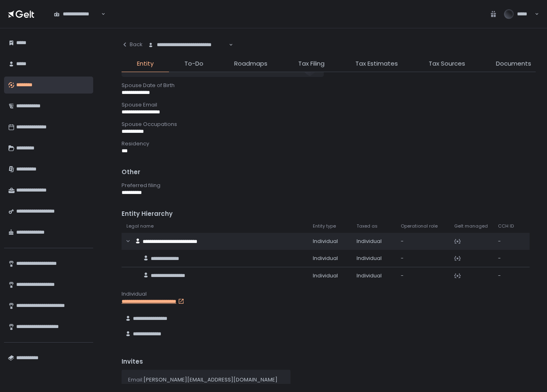
scroll to position [563, 0]
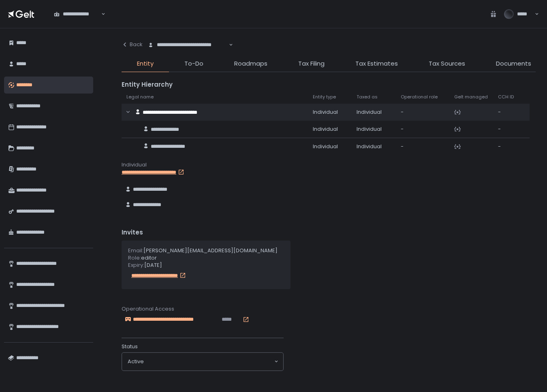
click at [148, 321] on span "**********" at bounding box center [176, 319] width 87 height 7
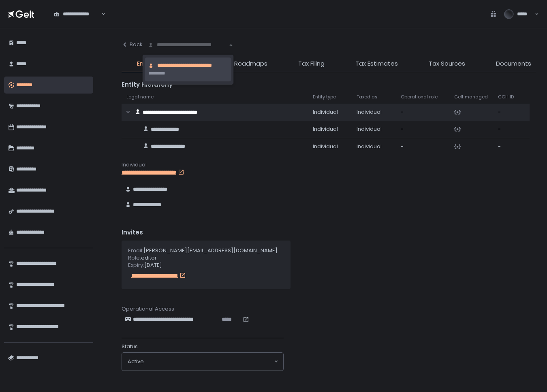
click at [205, 44] on div "**********" at bounding box center [188, 45] width 82 height 8
type input "****"
click at [196, 77] on li "**********" at bounding box center [187, 70] width 84 height 24
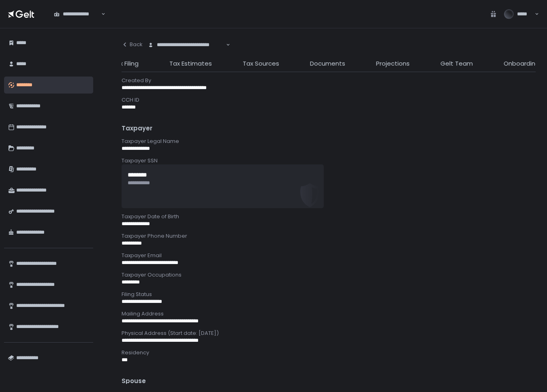
scroll to position [0, 204]
click at [435, 65] on span "Gelt Team" at bounding box center [439, 63] width 32 height 9
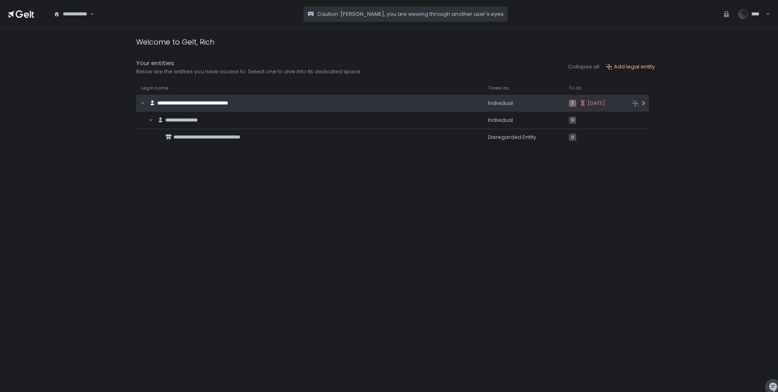
click at [182, 103] on span "**********" at bounding box center [192, 103] width 71 height 5
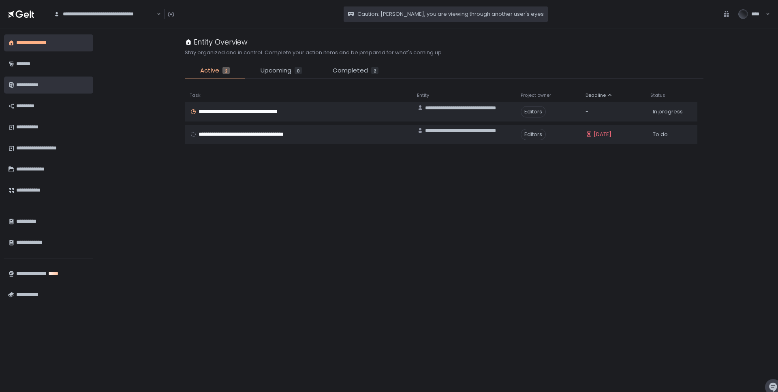
click at [21, 85] on div "**********" at bounding box center [52, 85] width 73 height 14
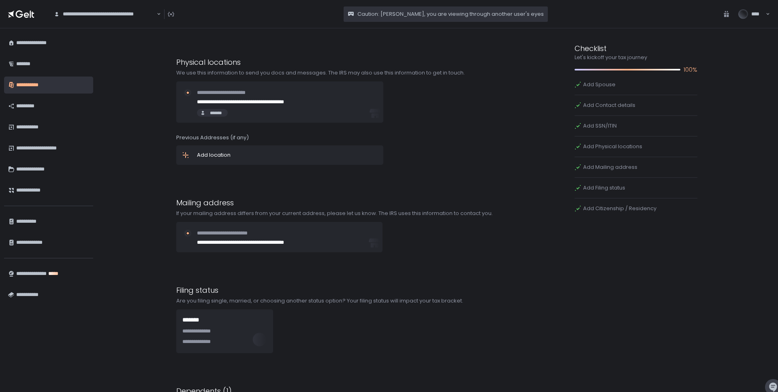
scroll to position [795, 0]
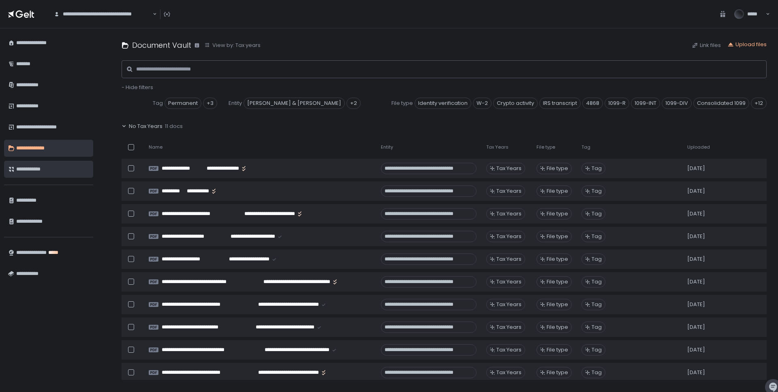
click at [21, 169] on div "**********" at bounding box center [52, 170] width 73 height 14
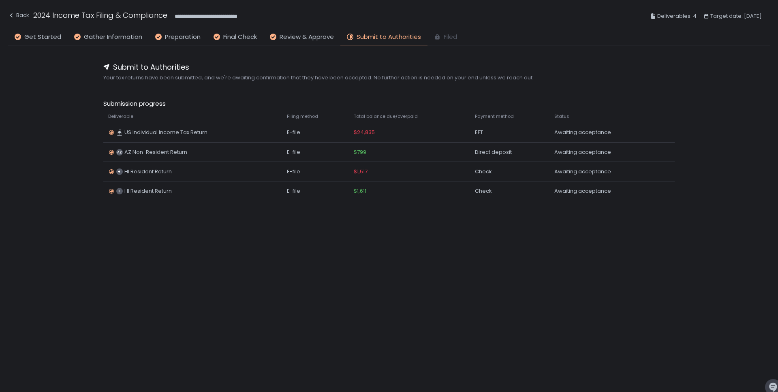
click at [297, 43] on li "Review & Approve" at bounding box center [301, 38] width 77 height 13
